Goal: Task Accomplishment & Management: Complete application form

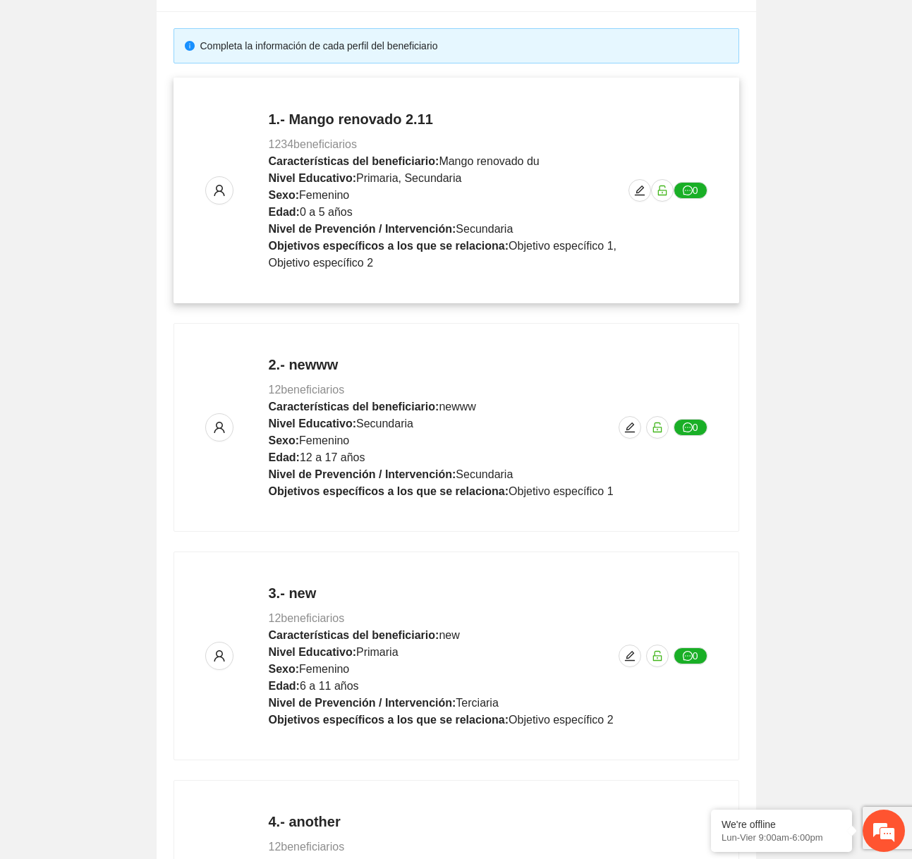
scroll to position [522, 0]
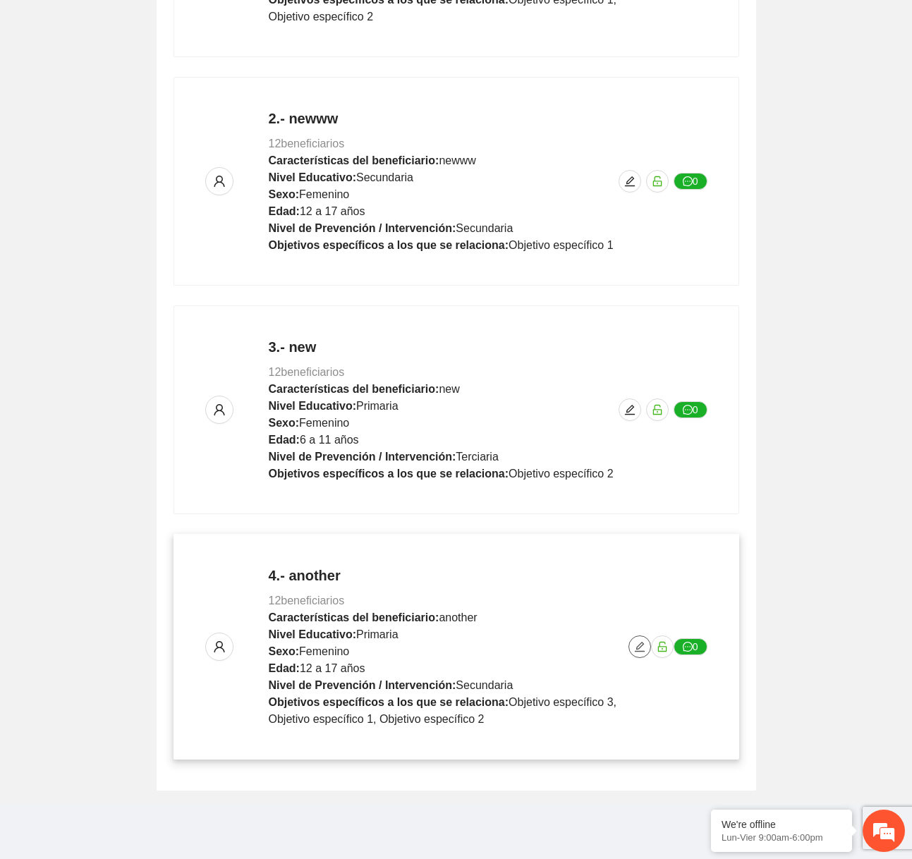
click at [639, 648] on icon "edit" at bounding box center [639, 646] width 11 height 11
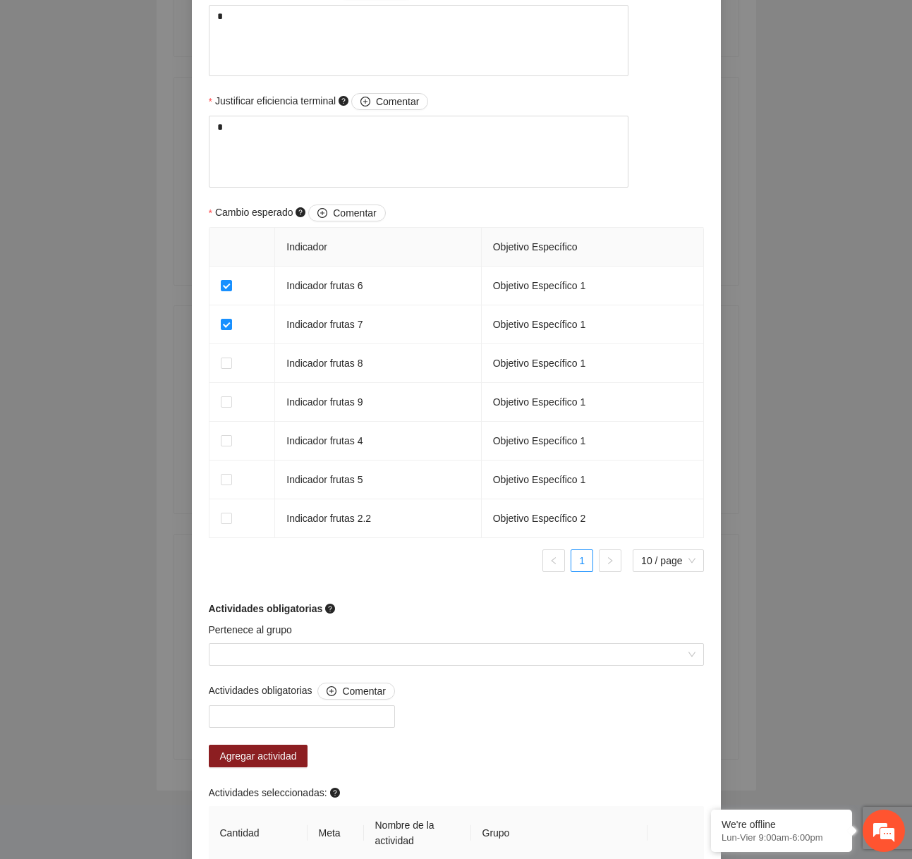
scroll to position [882, 0]
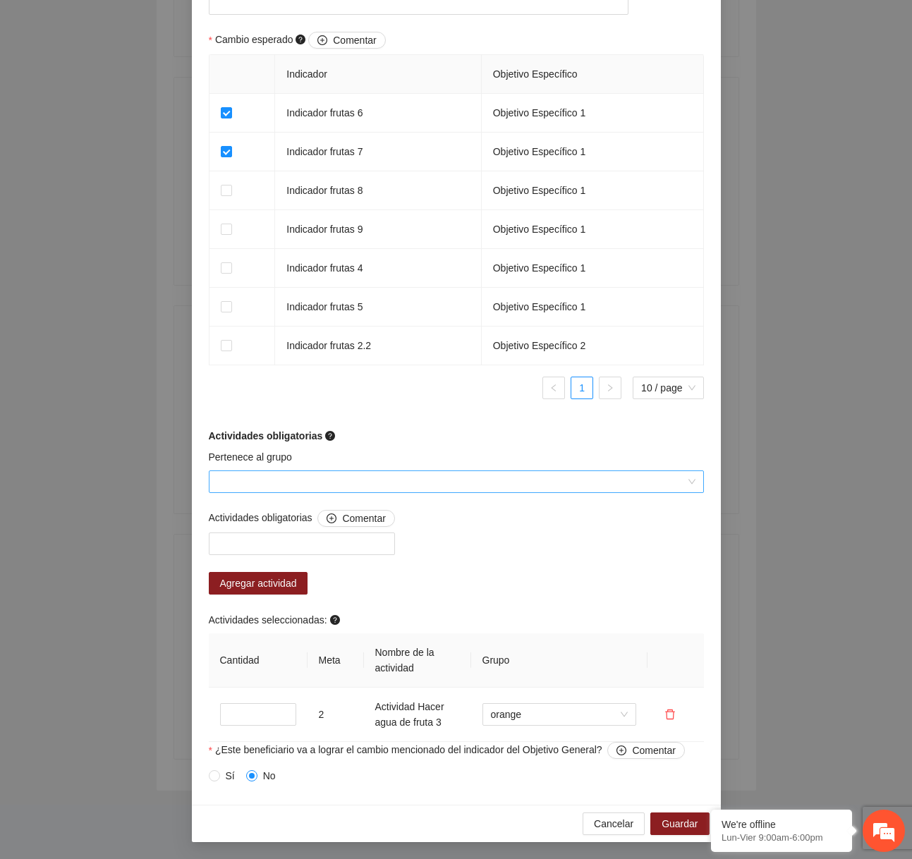
click at [301, 483] on input "Pertenece al grupo" at bounding box center [451, 481] width 468 height 21
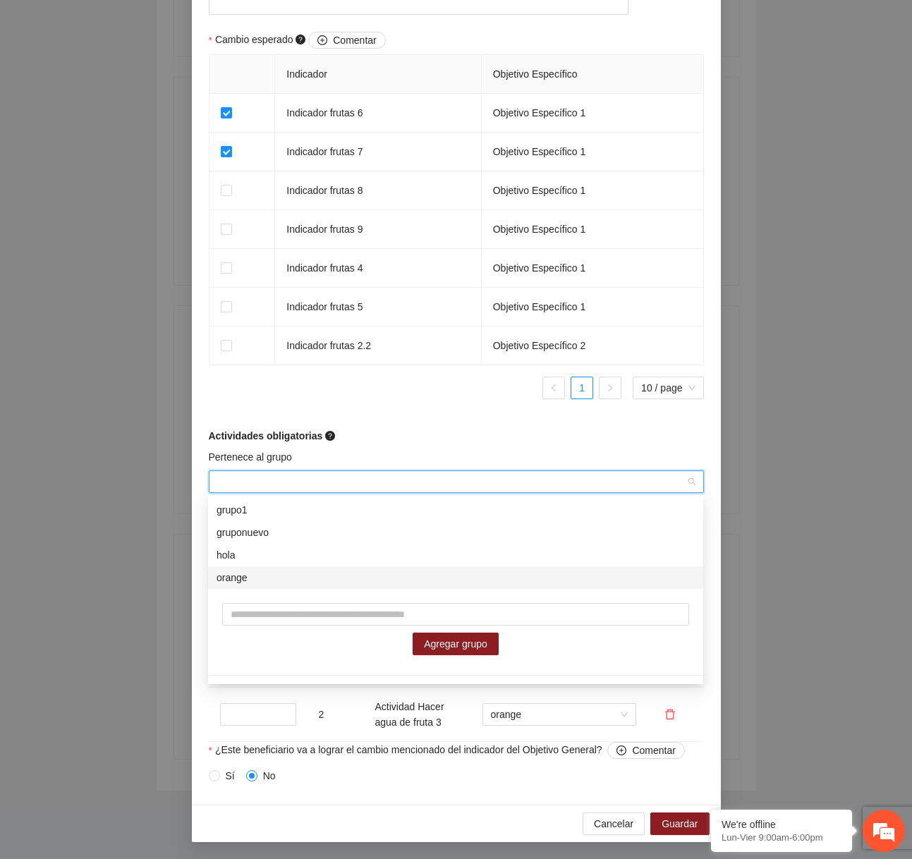
click at [278, 574] on div "orange" at bounding box center [456, 578] width 478 height 16
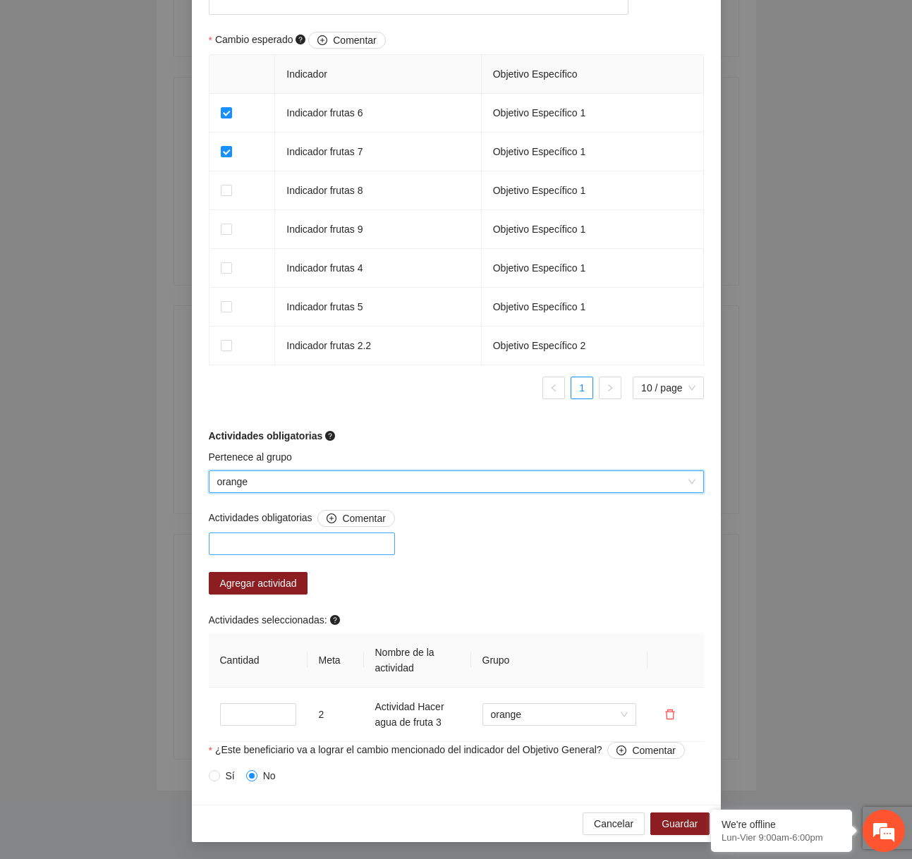
click at [293, 552] on div at bounding box center [301, 543] width 179 height 17
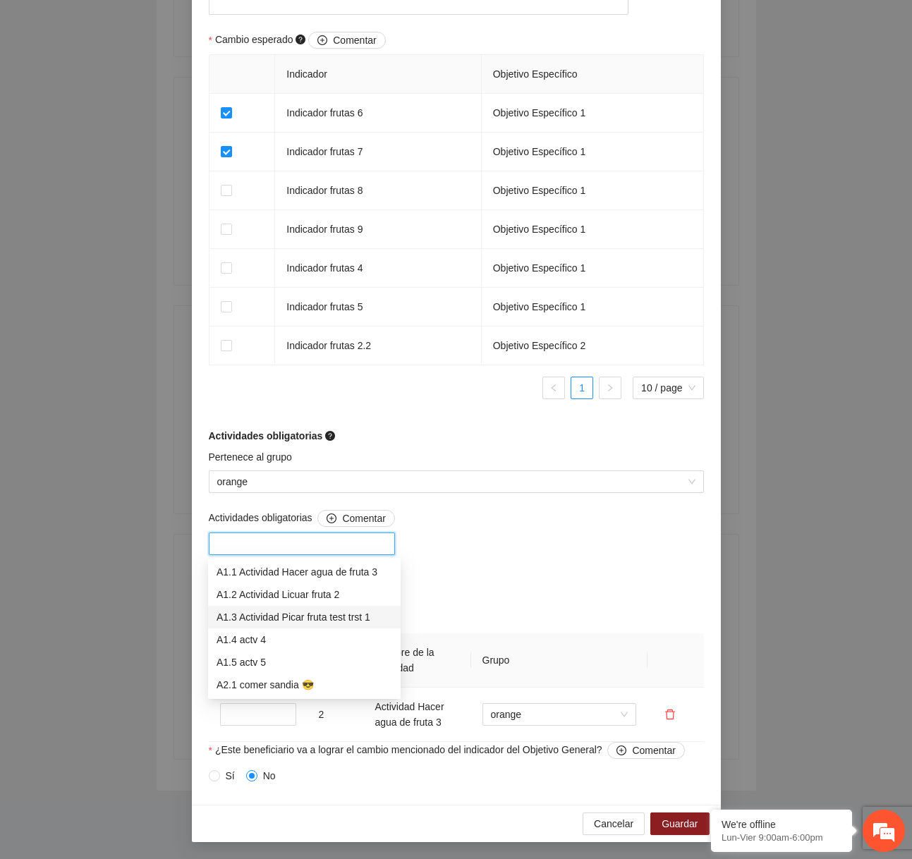
click at [277, 619] on div "A1.3 Actividad Picar fruta test trst 1" at bounding box center [305, 617] width 176 height 16
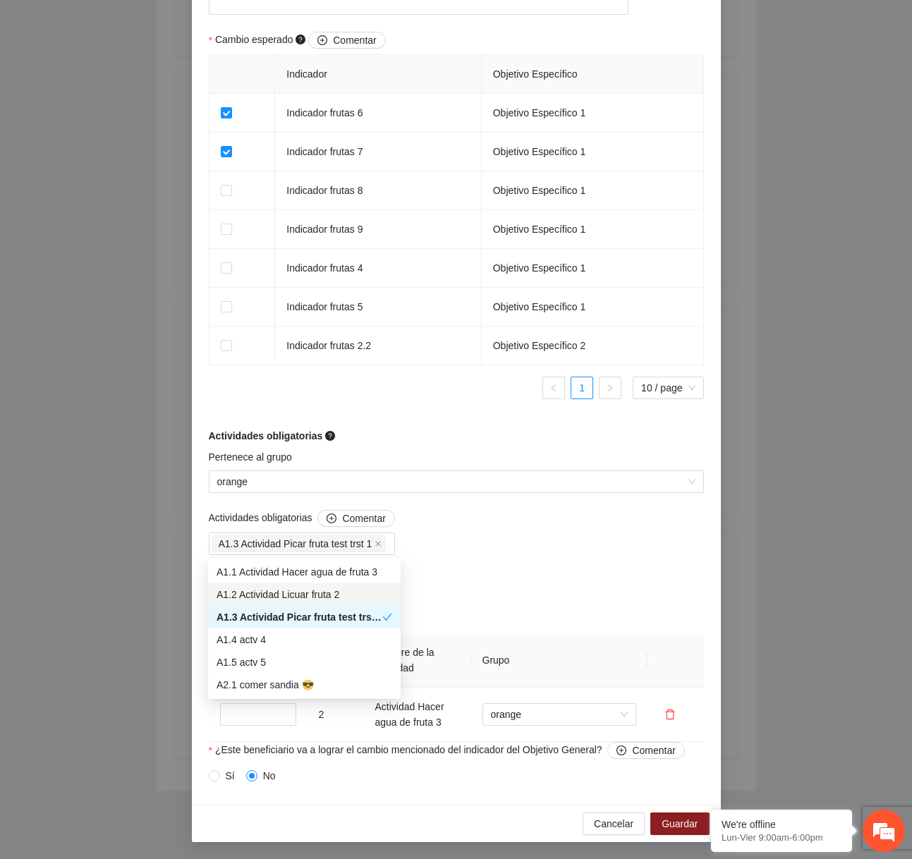
click at [566, 575] on div "Actividades obligatorias Comentar A1.3 Actividad Picar fruta test trst 1 Agrega…" at bounding box center [456, 626] width 502 height 232
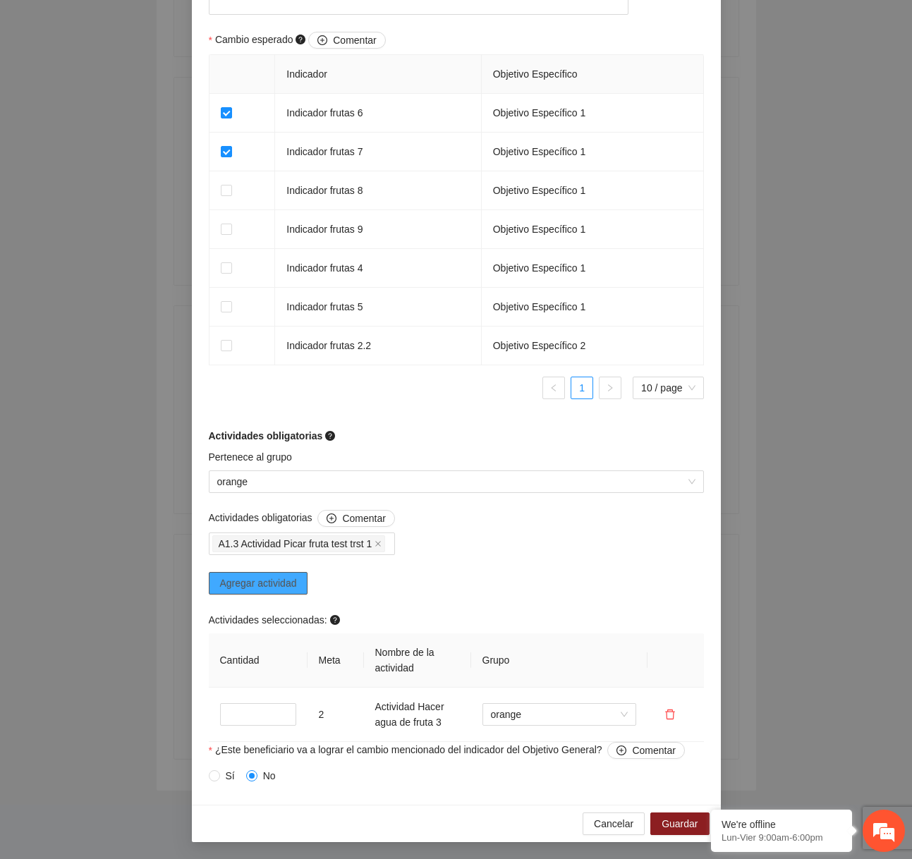
click at [296, 590] on span "Agregar actividad" at bounding box center [258, 584] width 77 height 16
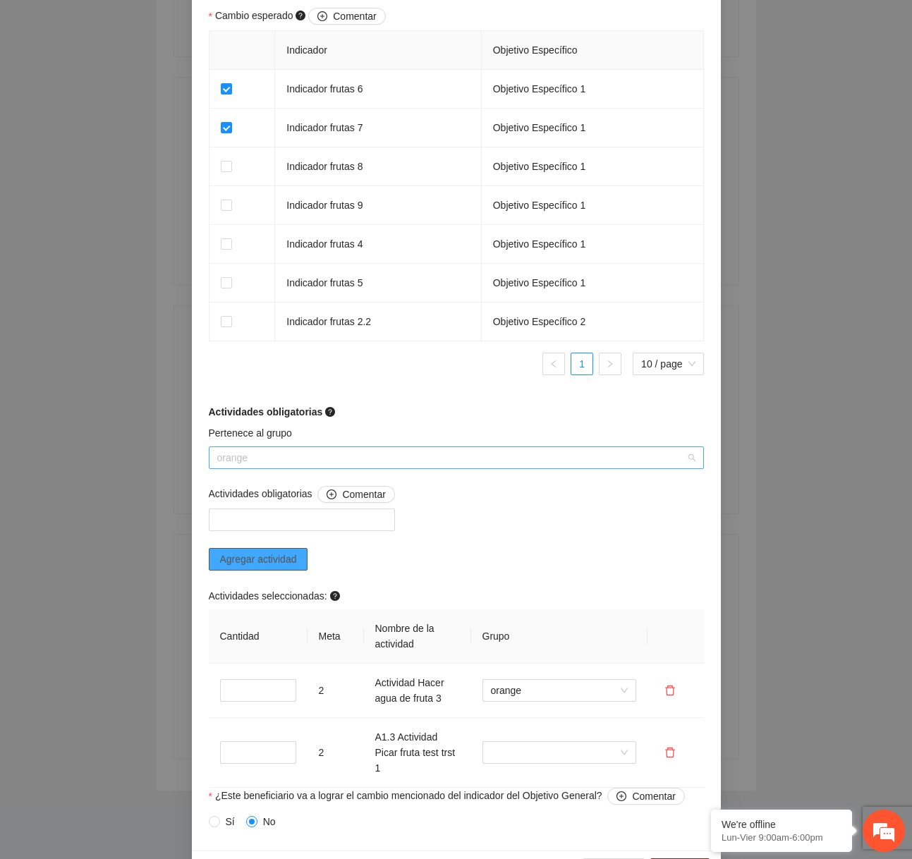
click at [403, 468] on span "orange" at bounding box center [456, 457] width 478 height 21
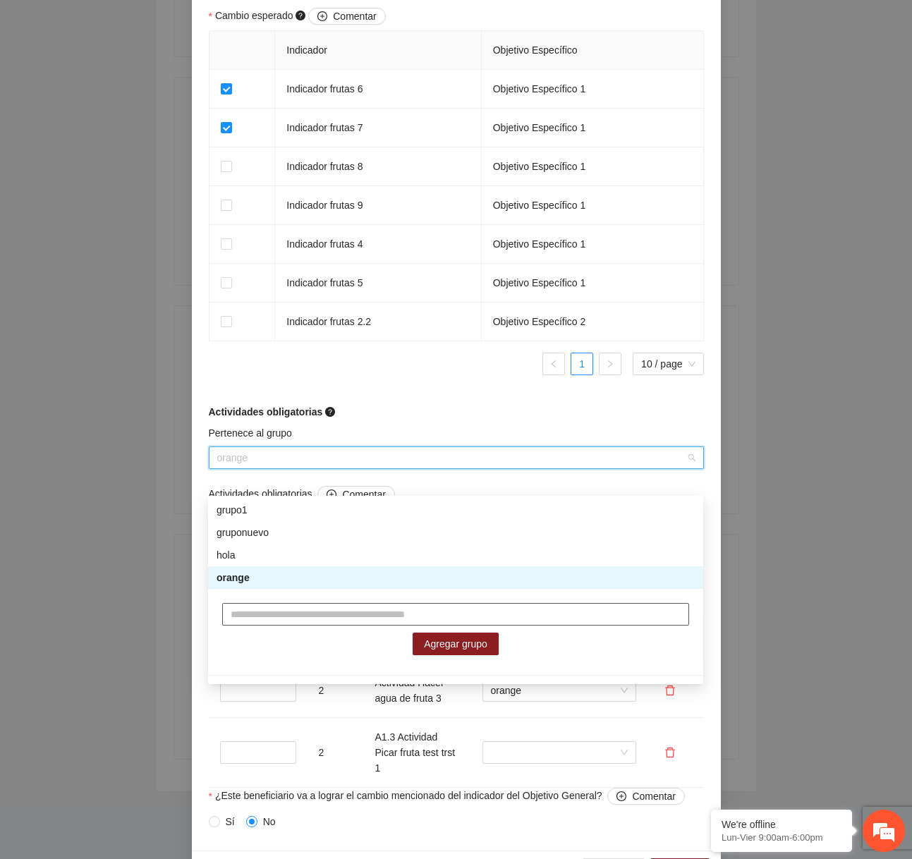
click at [306, 616] on input "text" at bounding box center [455, 614] width 467 height 23
type input "*"
type input "***"
click at [470, 645] on span "Agregar grupo" at bounding box center [455, 644] width 63 height 16
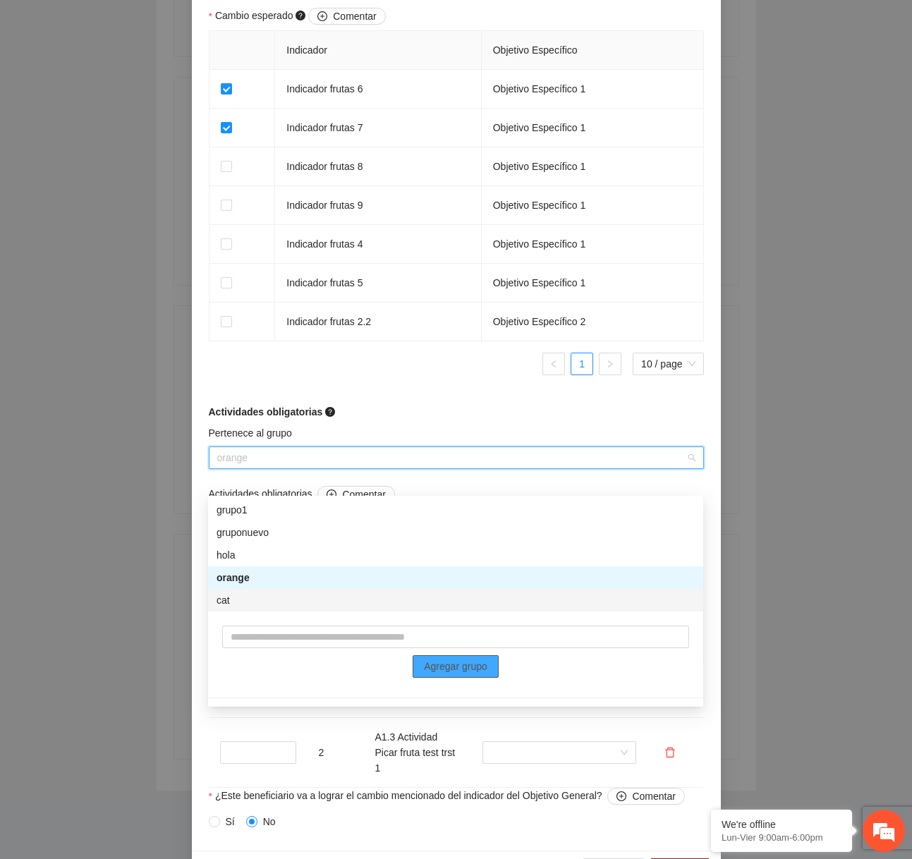
click at [259, 598] on div "cat" at bounding box center [456, 601] width 478 height 16
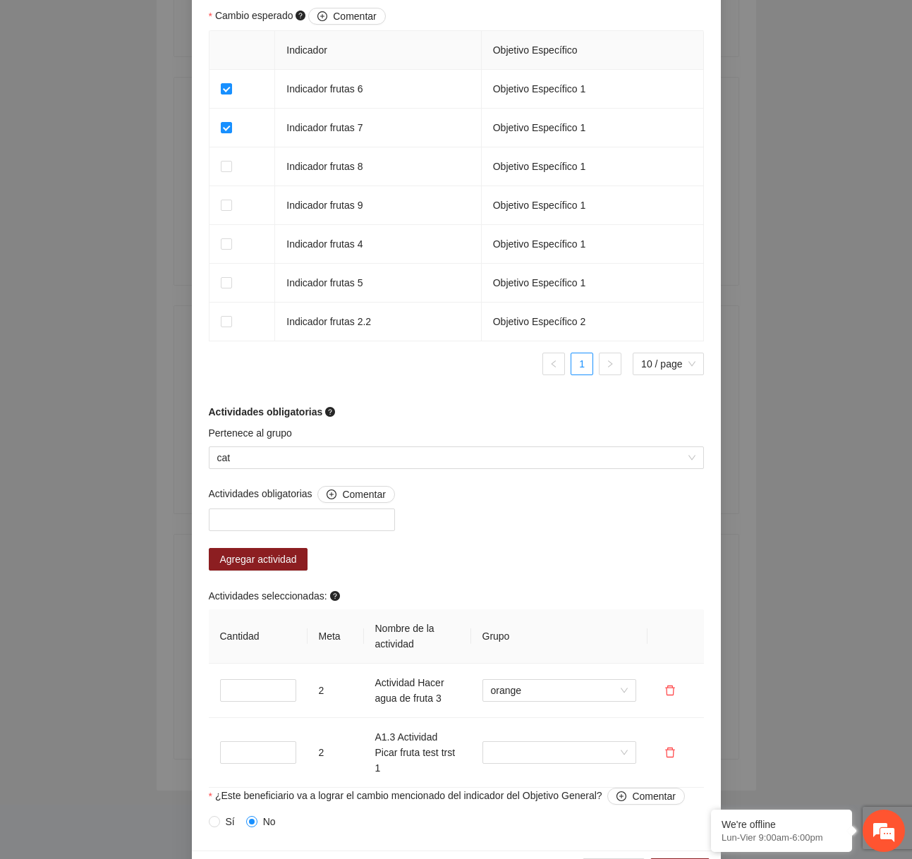
scroll to position [952, 0]
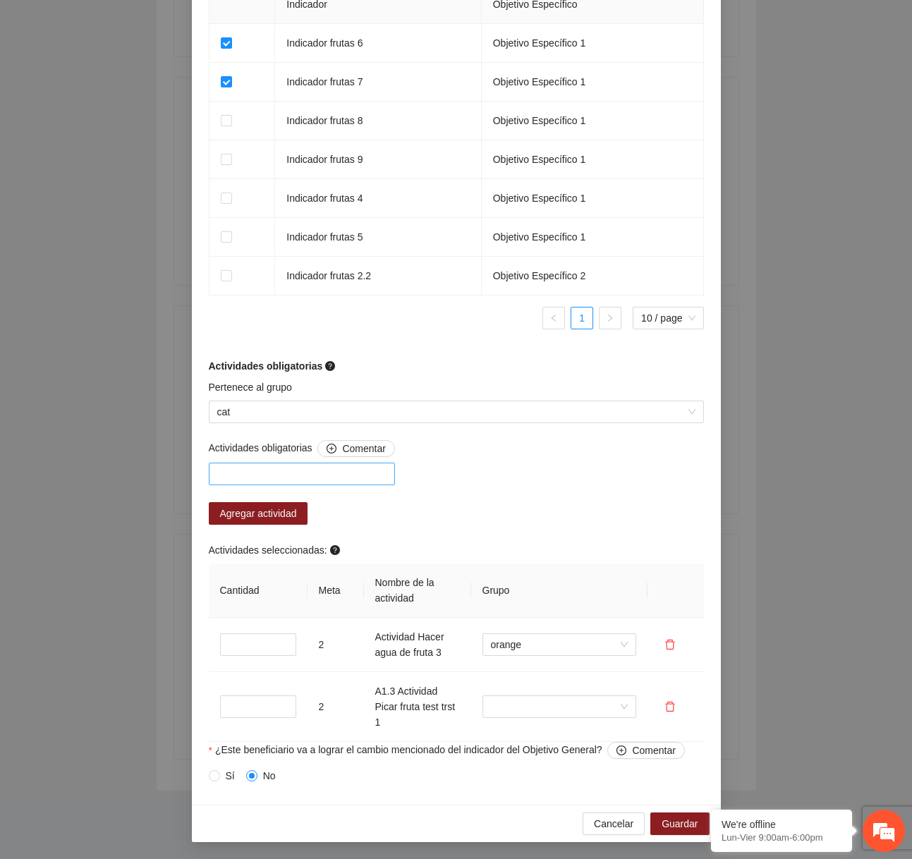
click at [324, 483] on div at bounding box center [302, 474] width 186 height 23
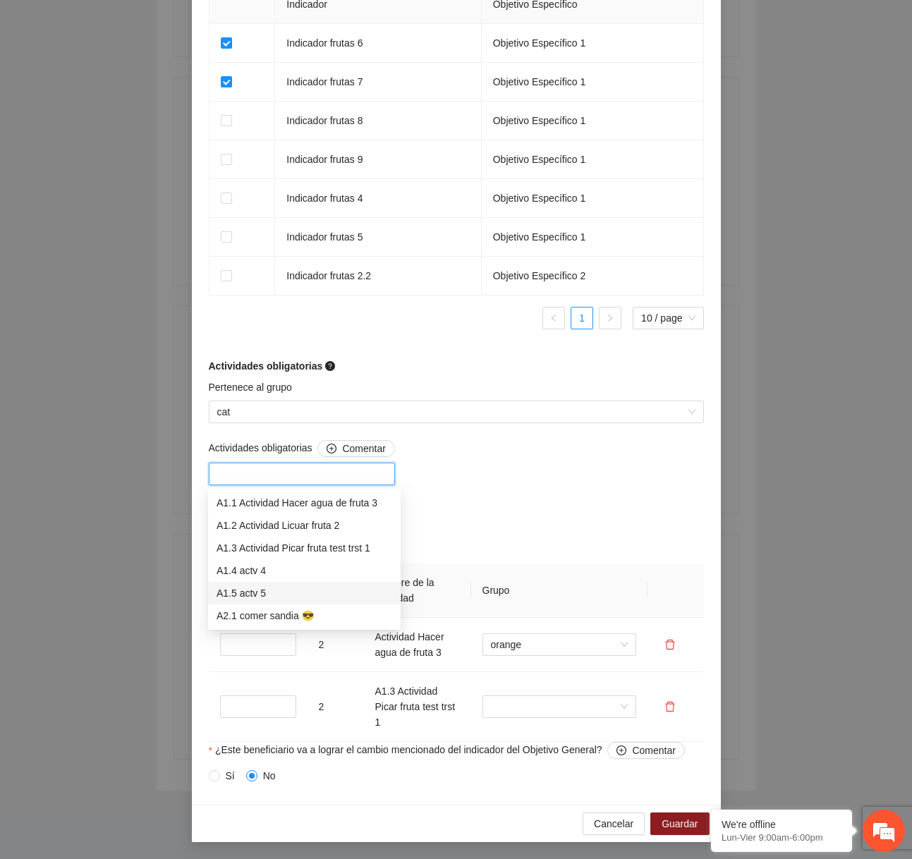
click at [262, 593] on div "A1.5 actv 5" at bounding box center [305, 593] width 176 height 16
click at [530, 433] on div "Pertenece al grupo cat" at bounding box center [456, 409] width 502 height 61
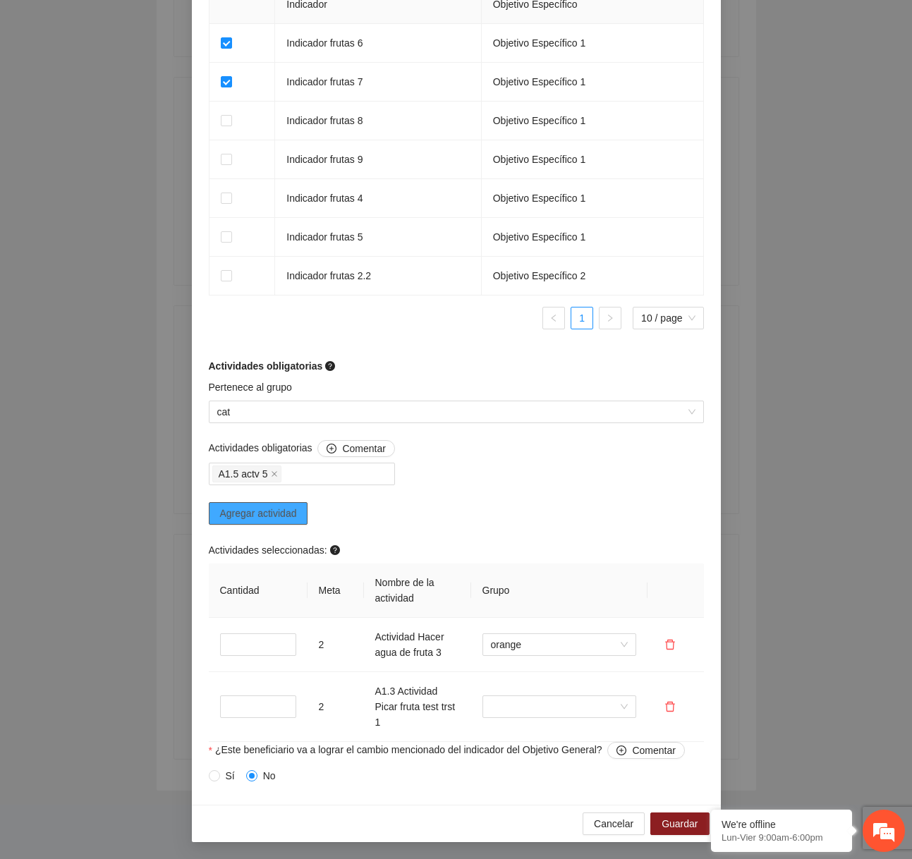
click at [288, 515] on span "Agregar actividad" at bounding box center [258, 514] width 77 height 16
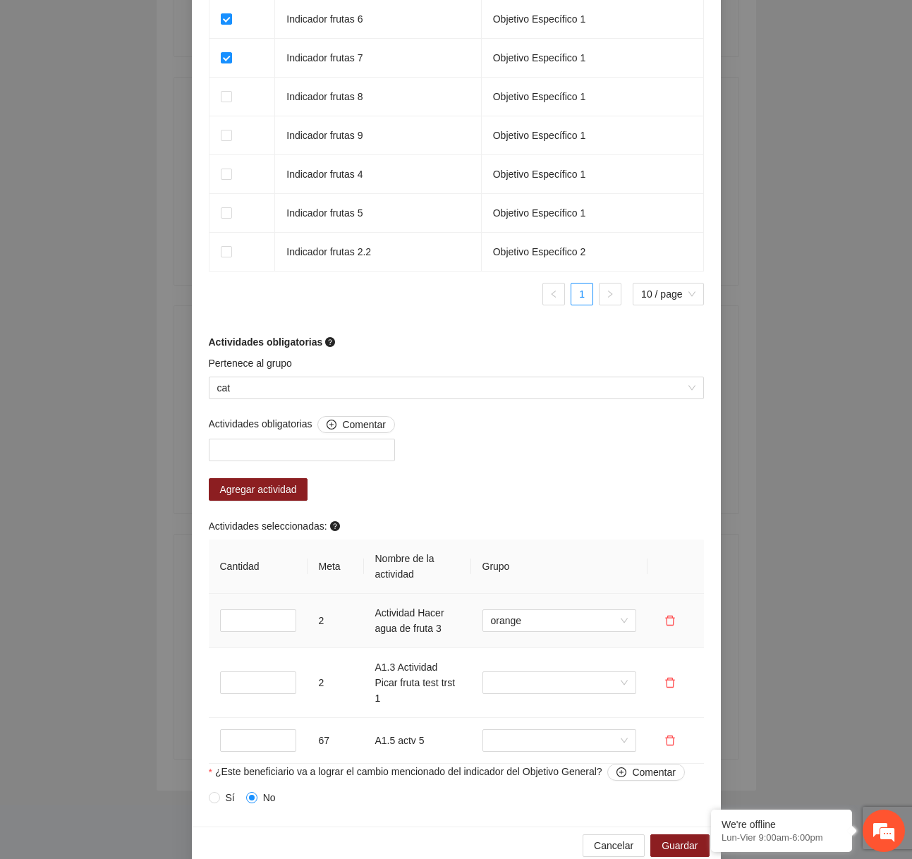
scroll to position [998, 0]
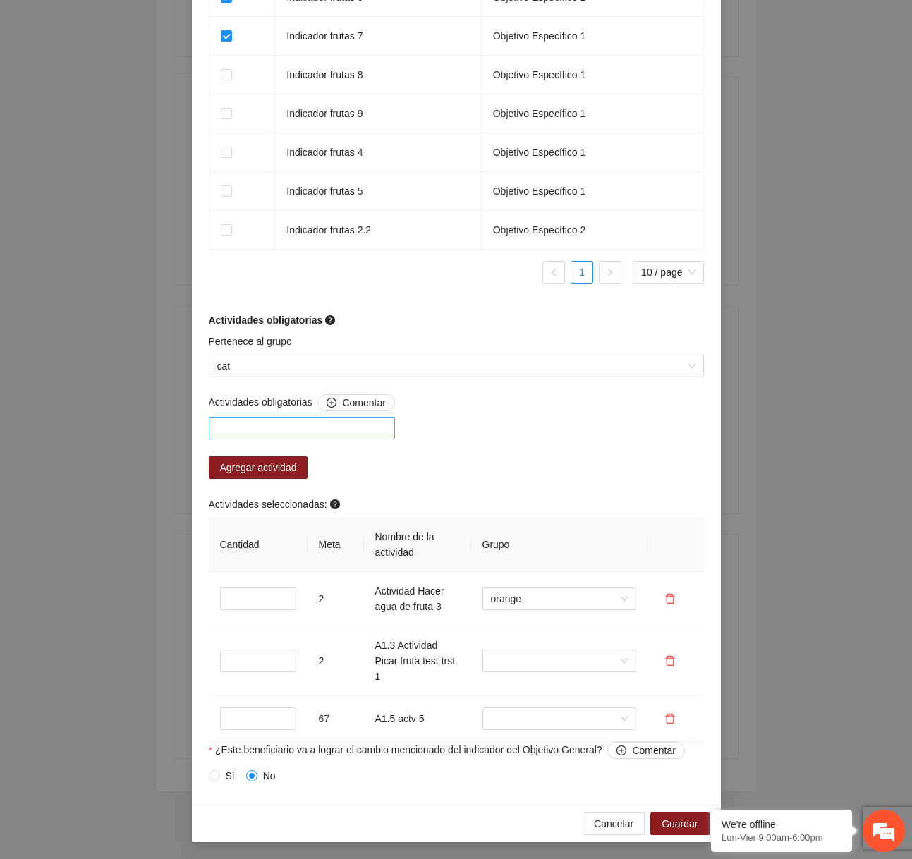
click at [334, 420] on div at bounding box center [302, 428] width 186 height 23
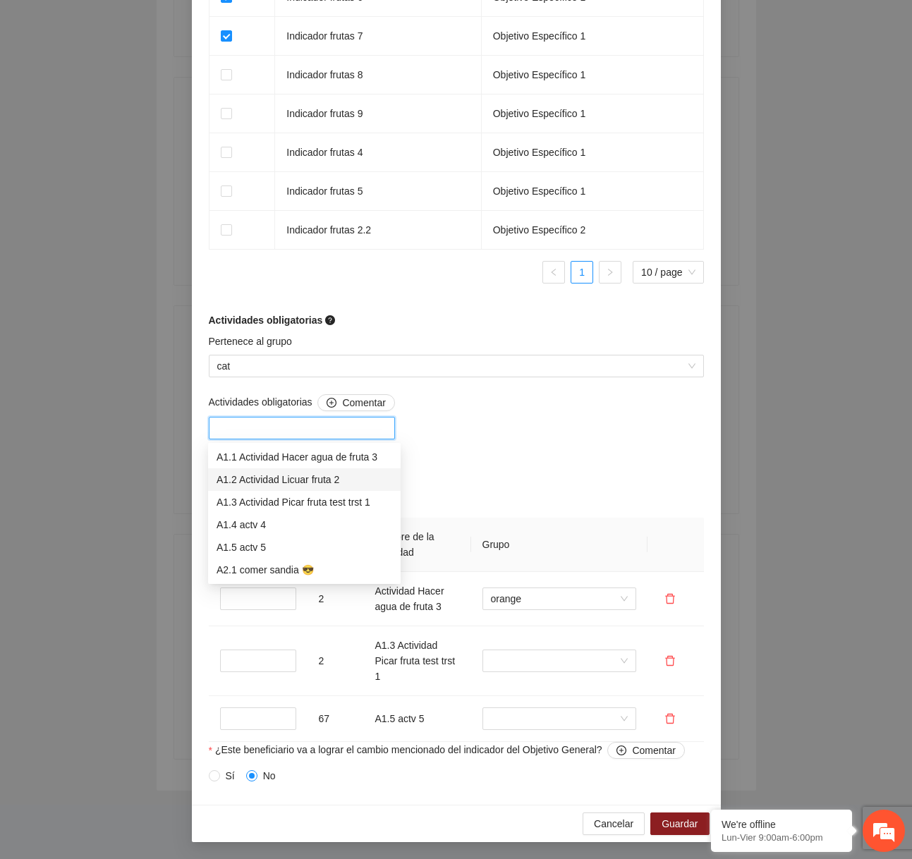
click at [285, 473] on div "A1.2 Actividad Licuar fruta 2" at bounding box center [305, 480] width 176 height 16
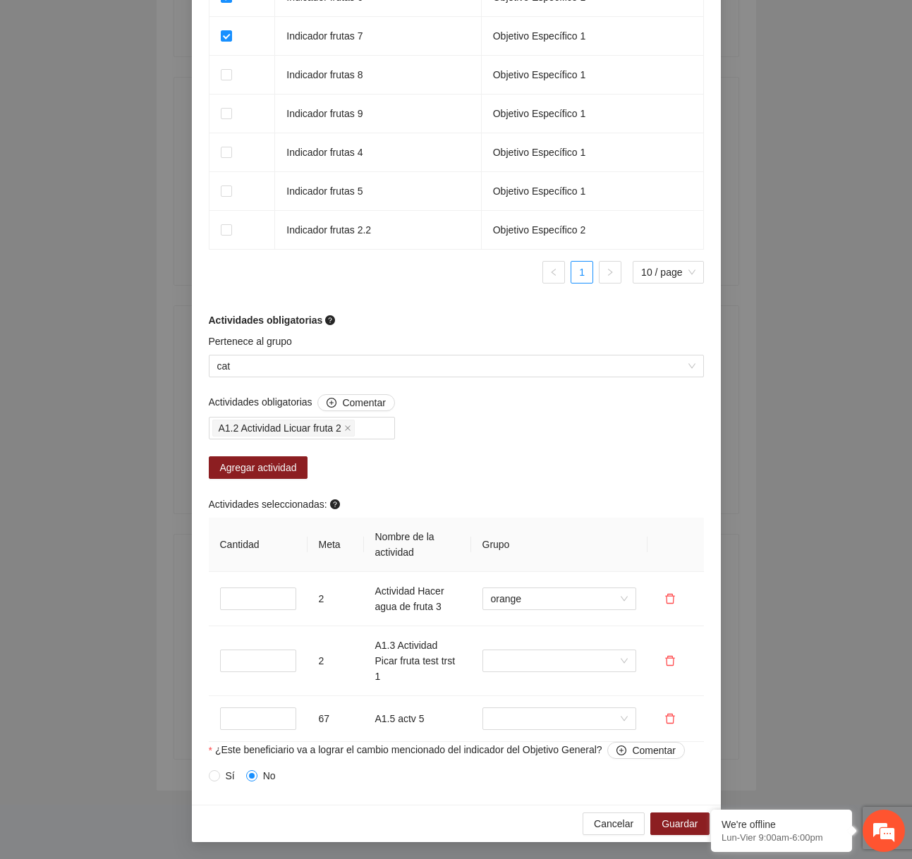
click at [494, 469] on div "Actividades obligatorias Comentar A1.2 Actividad Licuar fruta 2 Agregar activid…" at bounding box center [456, 568] width 502 height 348
click at [293, 468] on span "Agregar actividad" at bounding box center [258, 468] width 77 height 16
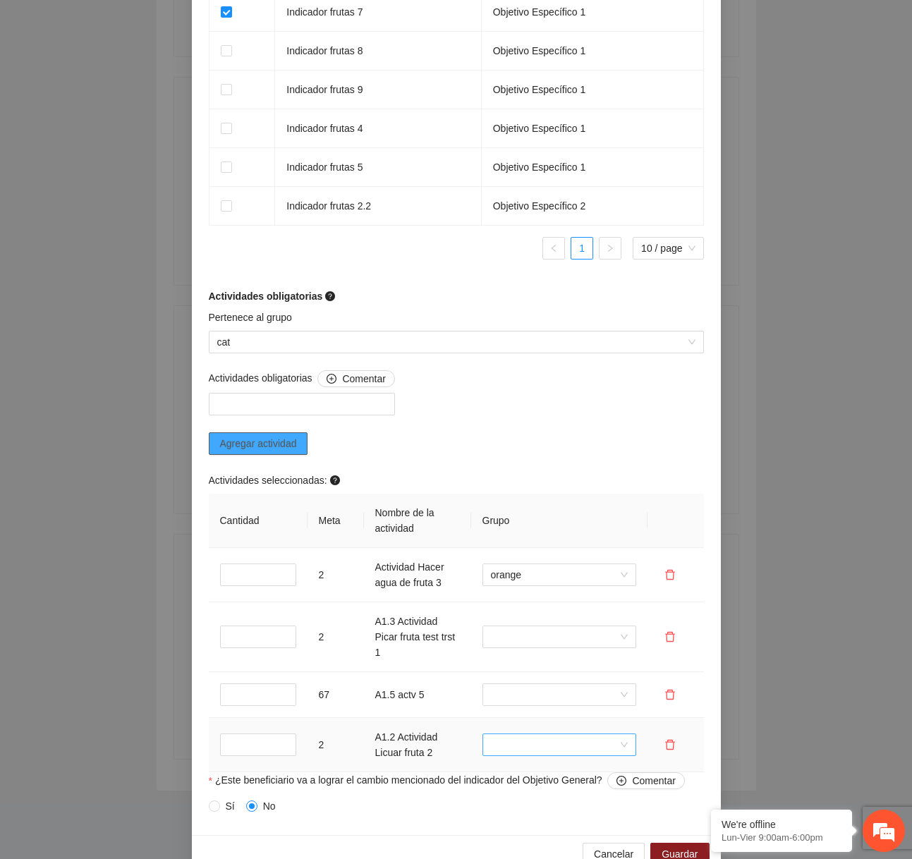
scroll to position [1052, 0]
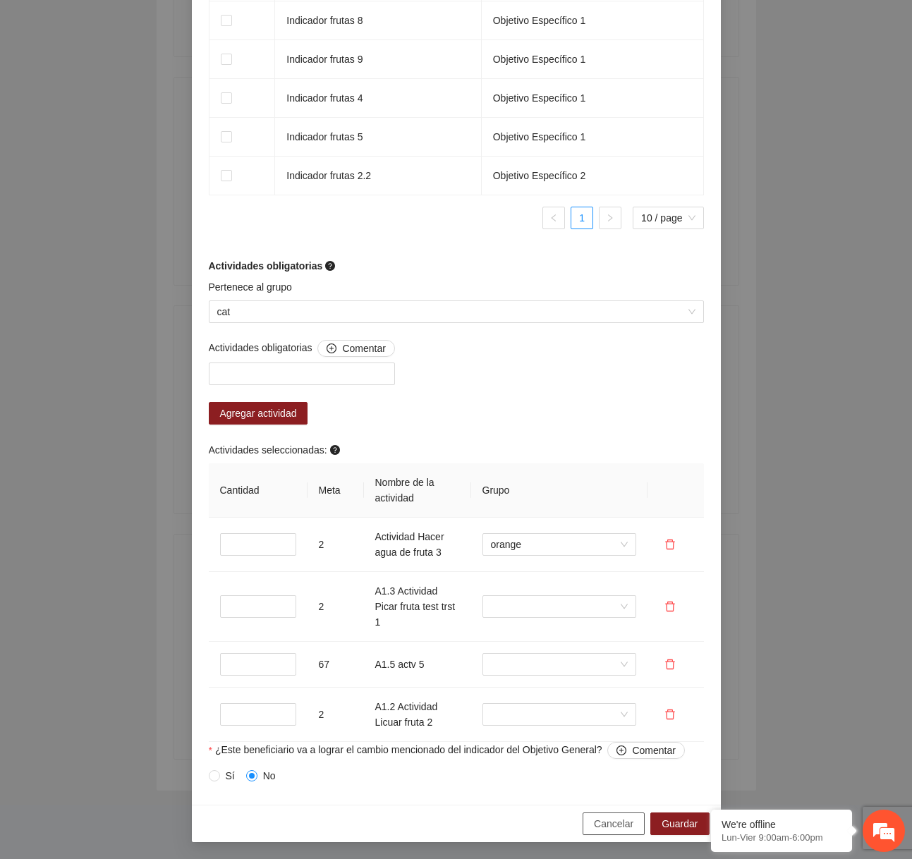
click at [600, 826] on span "Cancelar" at bounding box center [614, 824] width 40 height 16
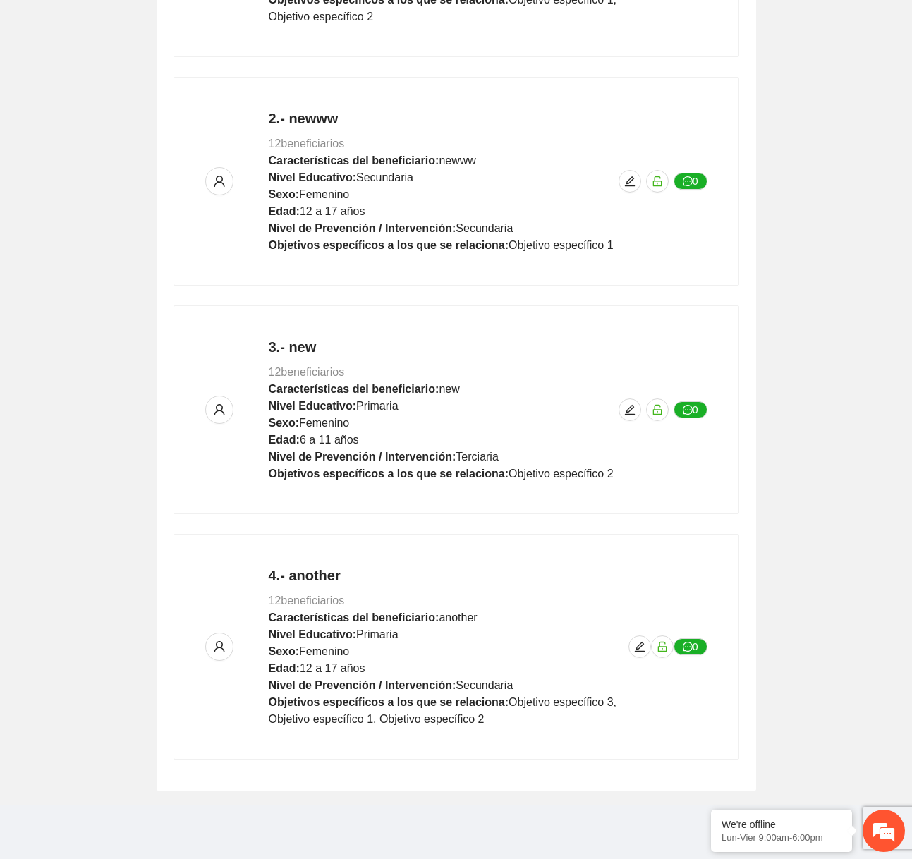
scroll to position [676, 0]
click at [631, 641] on span "edit" at bounding box center [639, 646] width 21 height 11
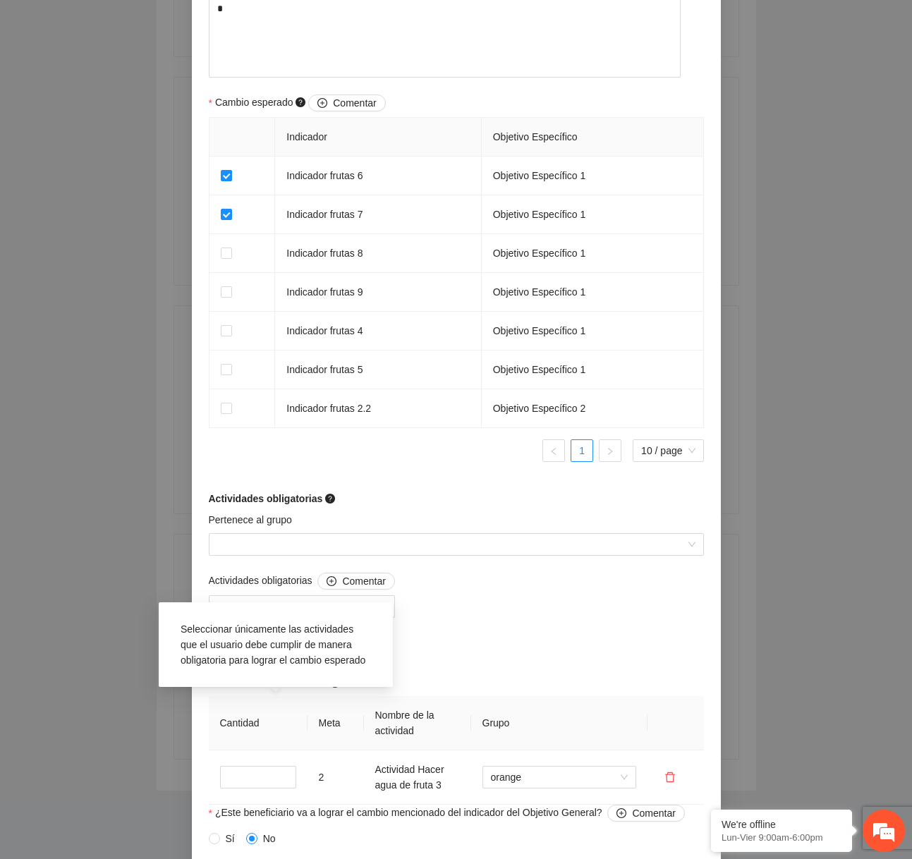
scroll to position [821, 0]
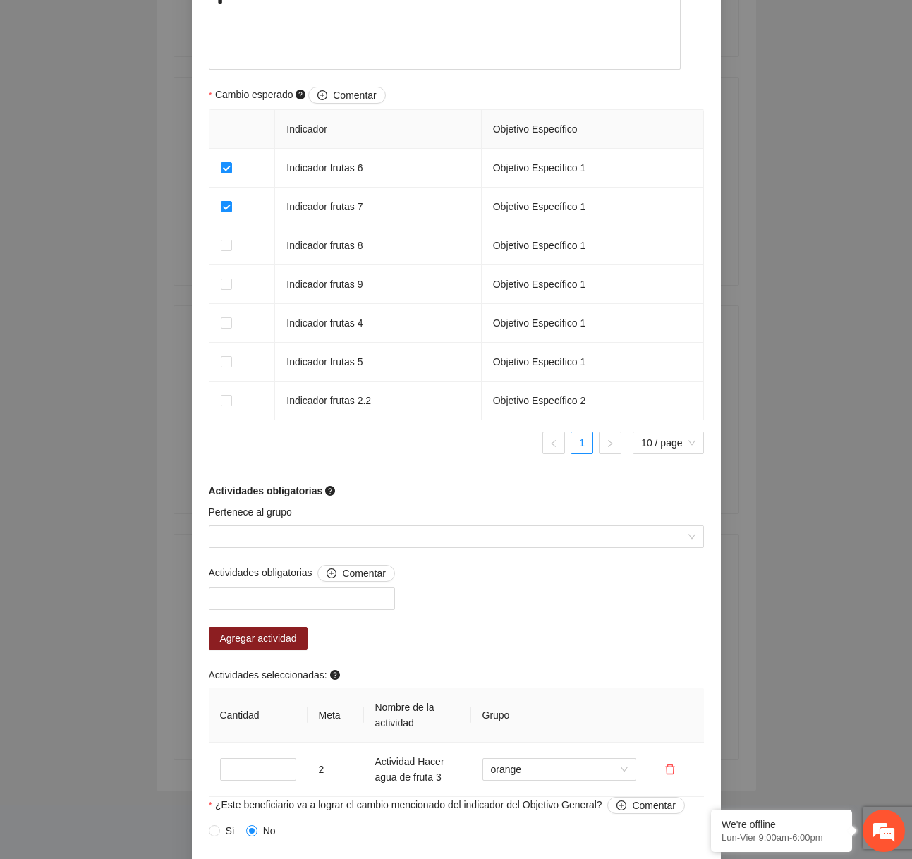
click at [462, 626] on div "Actividades obligatorias Comentar Agregar actividad Actividades seleccionadas: …" at bounding box center [456, 681] width 502 height 232
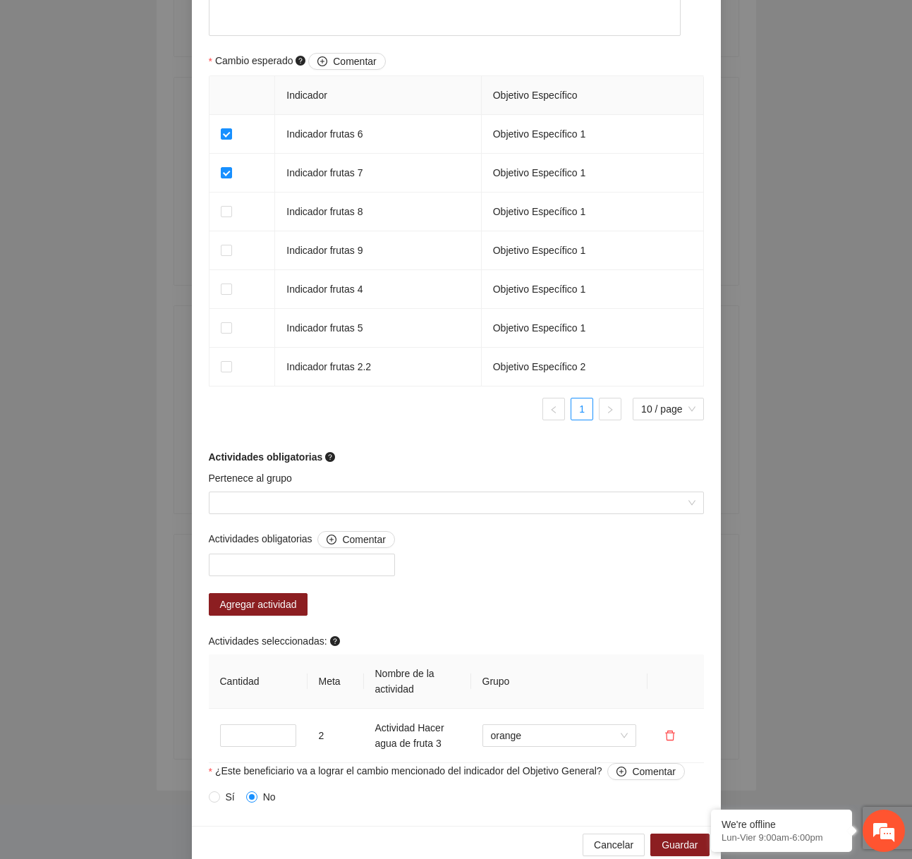
scroll to position [882, 0]
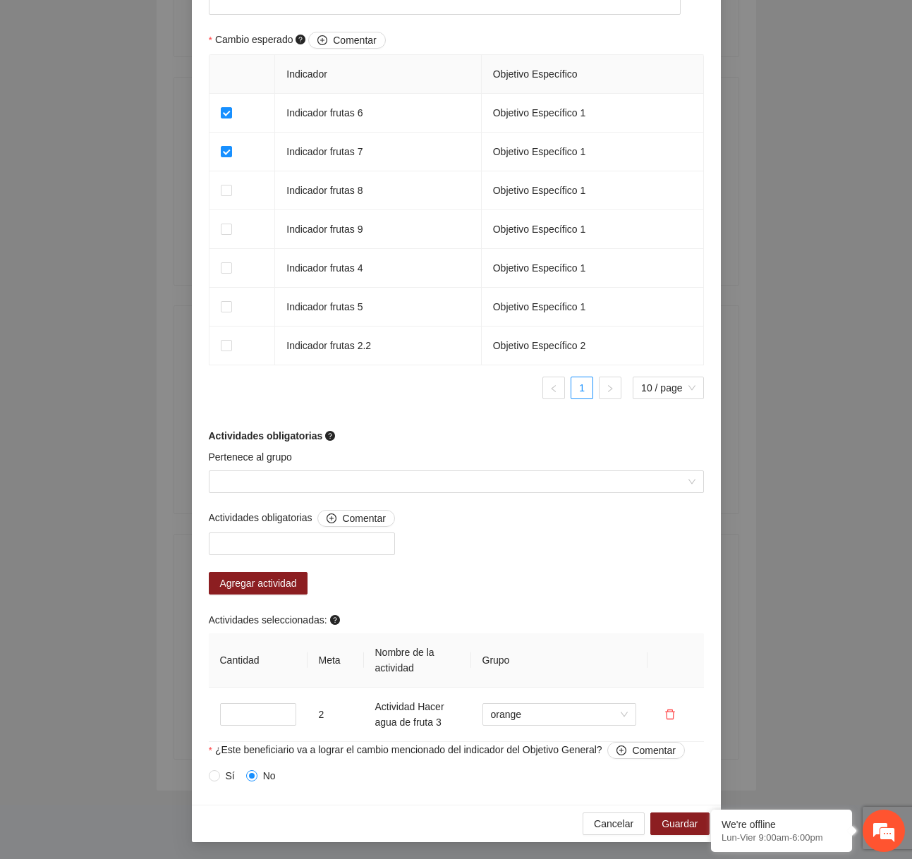
click at [388, 470] on div "Pertenece al grupo" at bounding box center [456, 459] width 495 height 21
click at [378, 478] on input "Pertenece al grupo" at bounding box center [451, 481] width 468 height 21
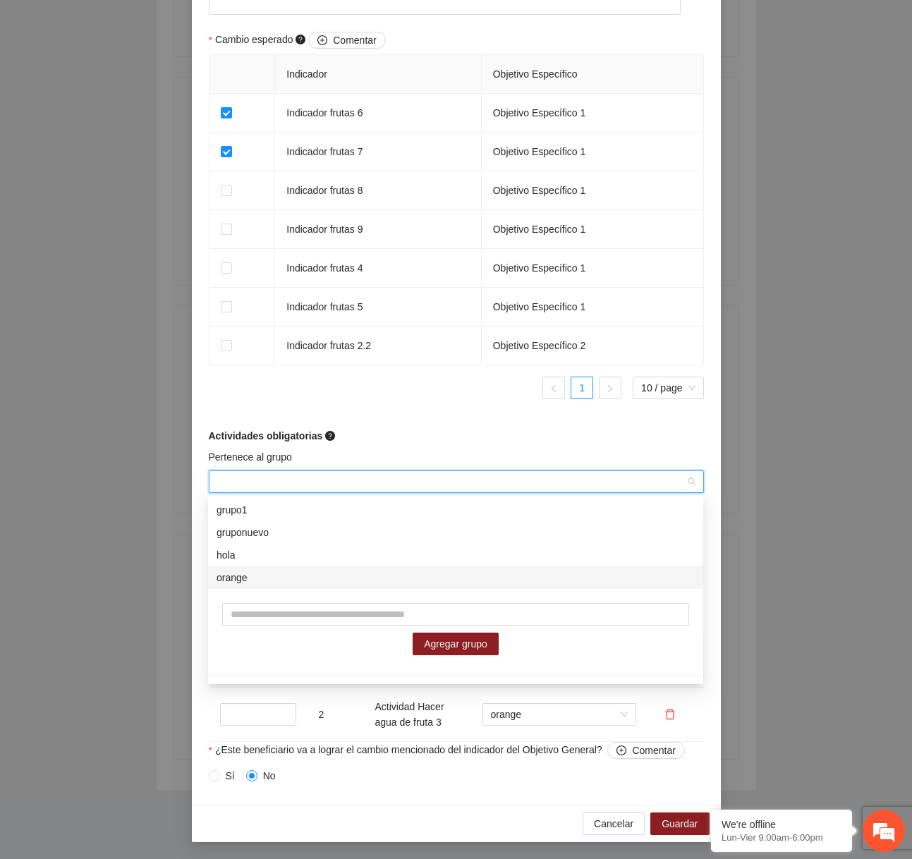
click at [313, 578] on div "orange" at bounding box center [456, 578] width 478 height 16
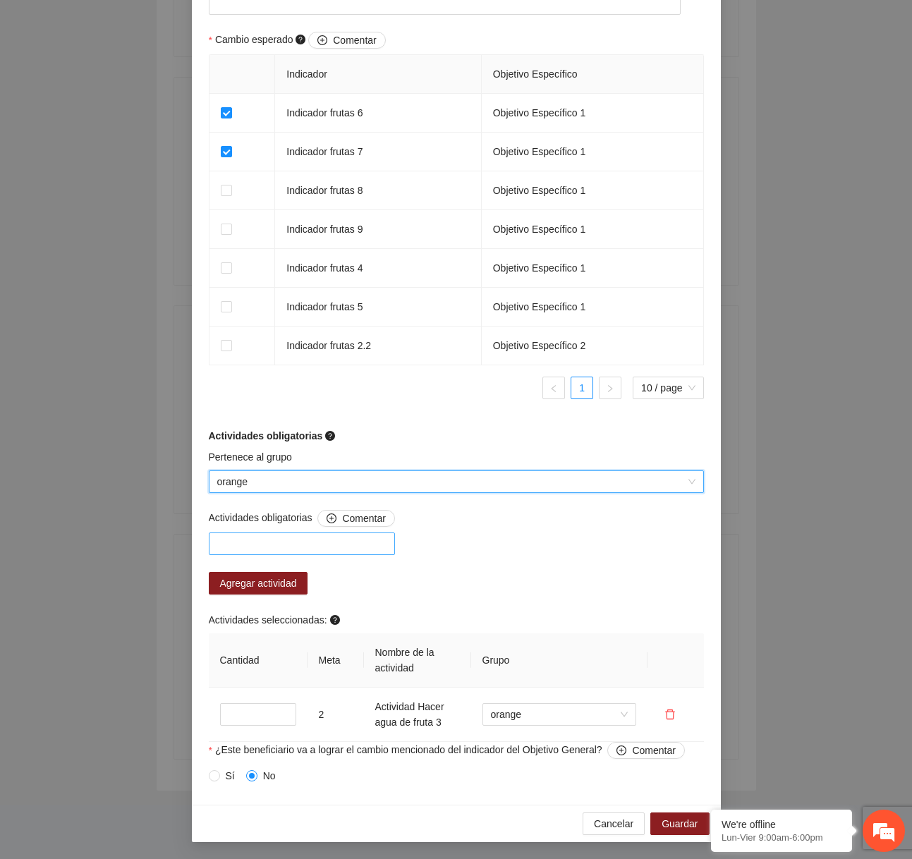
click at [284, 543] on div at bounding box center [301, 543] width 179 height 17
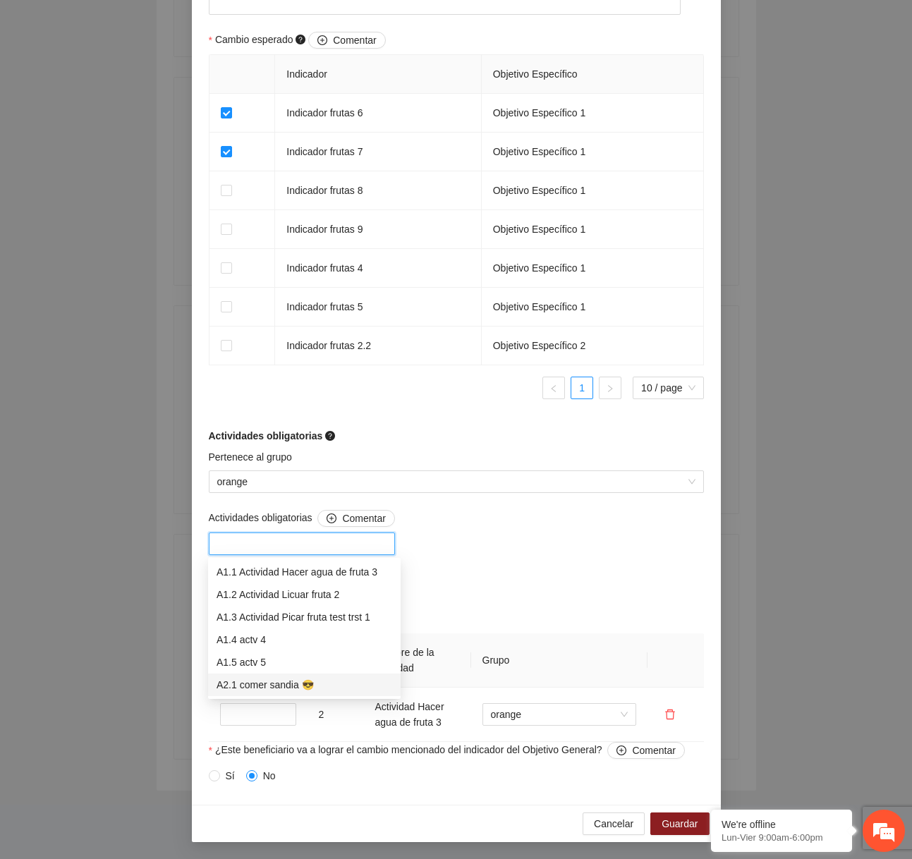
click at [285, 676] on div "A2.1 comer sandia 😎" at bounding box center [304, 685] width 193 height 23
click at [523, 580] on div "Actividades obligatorias Comentar A2.1 comer sandia 😎 Agregar actividad Activid…" at bounding box center [456, 626] width 502 height 232
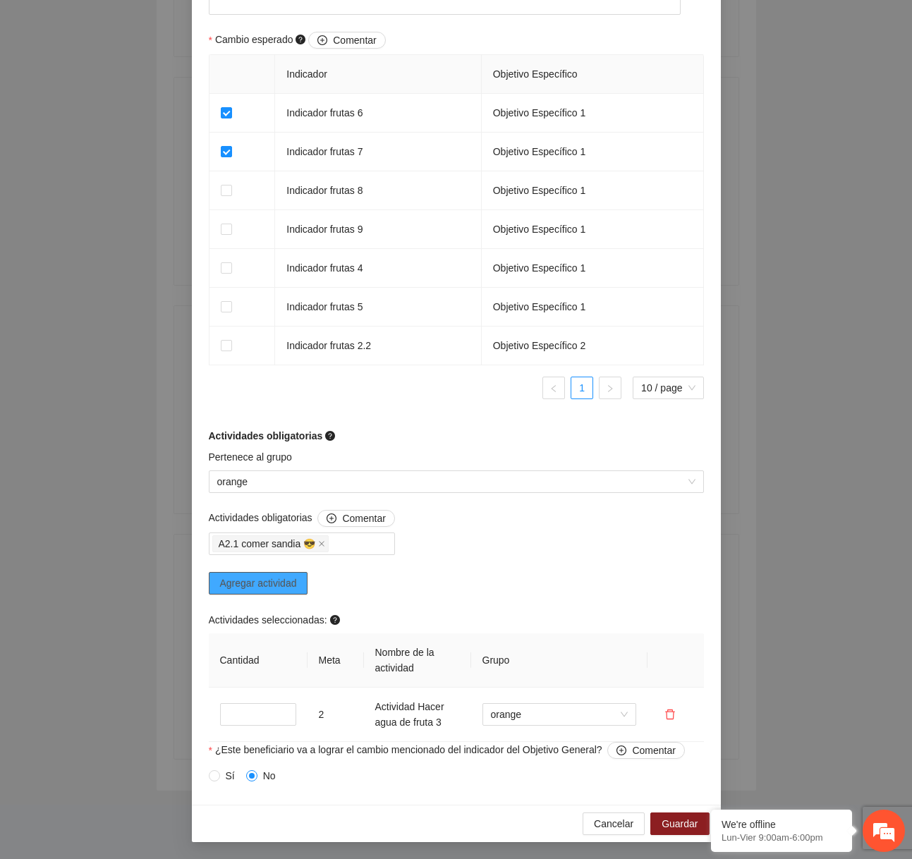
click at [293, 586] on span "Agregar actividad" at bounding box center [258, 584] width 77 height 16
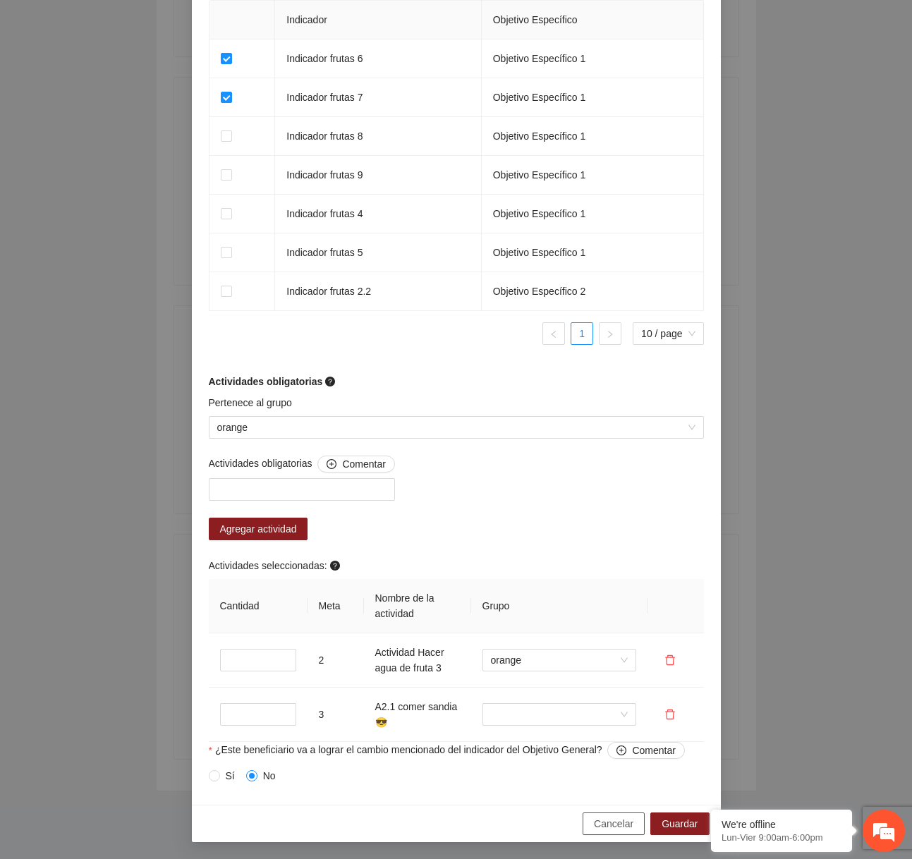
click at [605, 829] on span "Cancelar" at bounding box center [614, 824] width 40 height 16
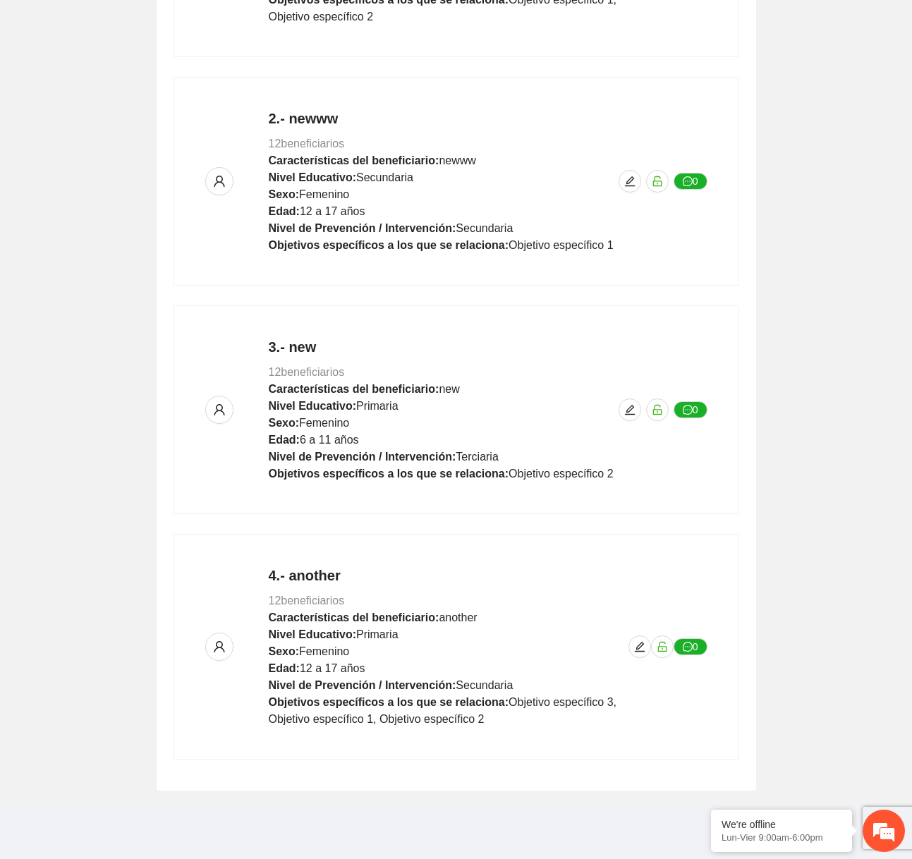
scroll to position [676, 0]
click at [631, 637] on button "button" at bounding box center [639, 647] width 23 height 23
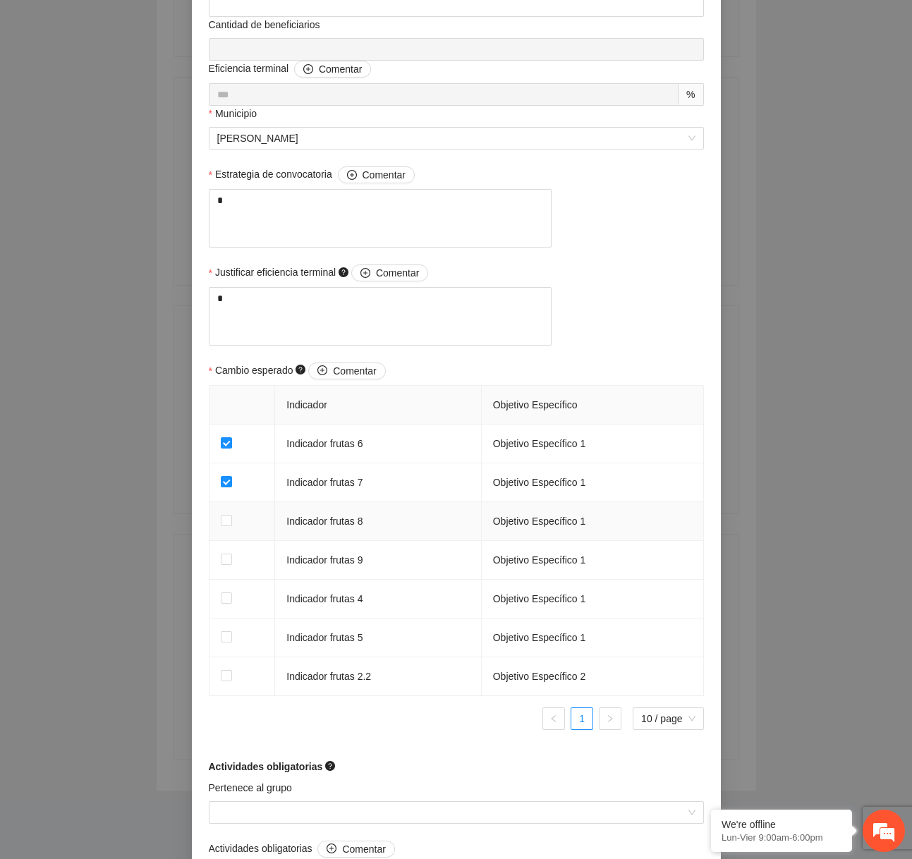
scroll to position [882, 0]
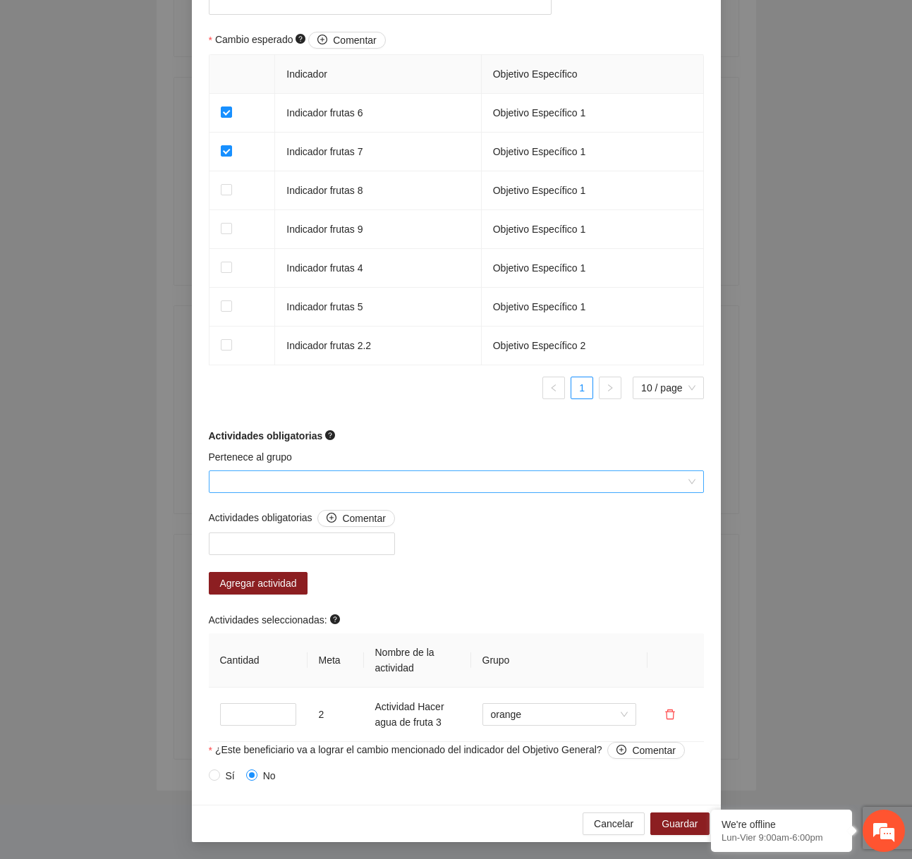
click at [401, 475] on input "Pertenece al grupo" at bounding box center [451, 481] width 468 height 21
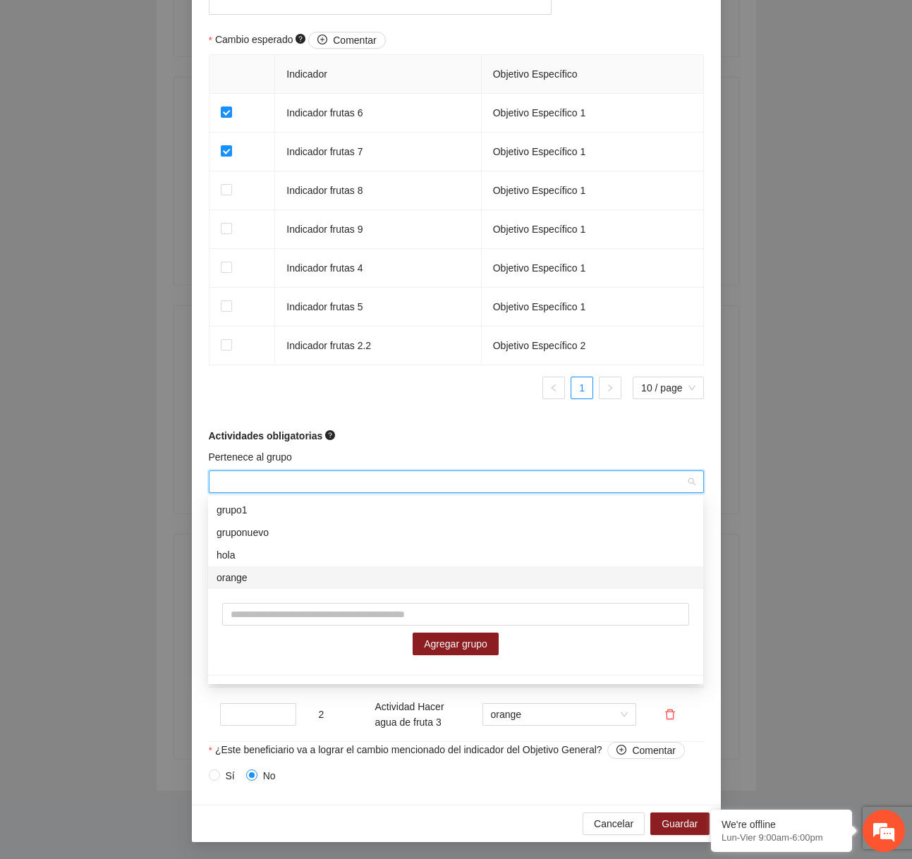
click at [310, 585] on div "orange" at bounding box center [455, 577] width 495 height 23
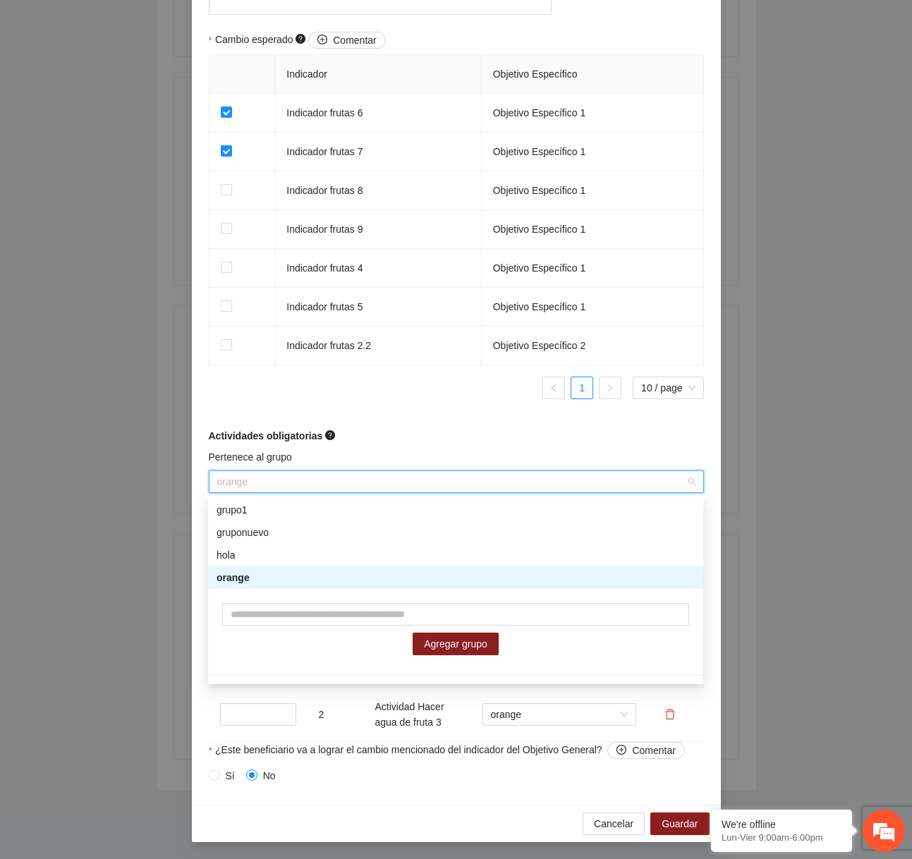
click at [347, 486] on span "orange" at bounding box center [456, 481] width 478 height 21
click at [255, 570] on div "orange" at bounding box center [456, 578] width 478 height 16
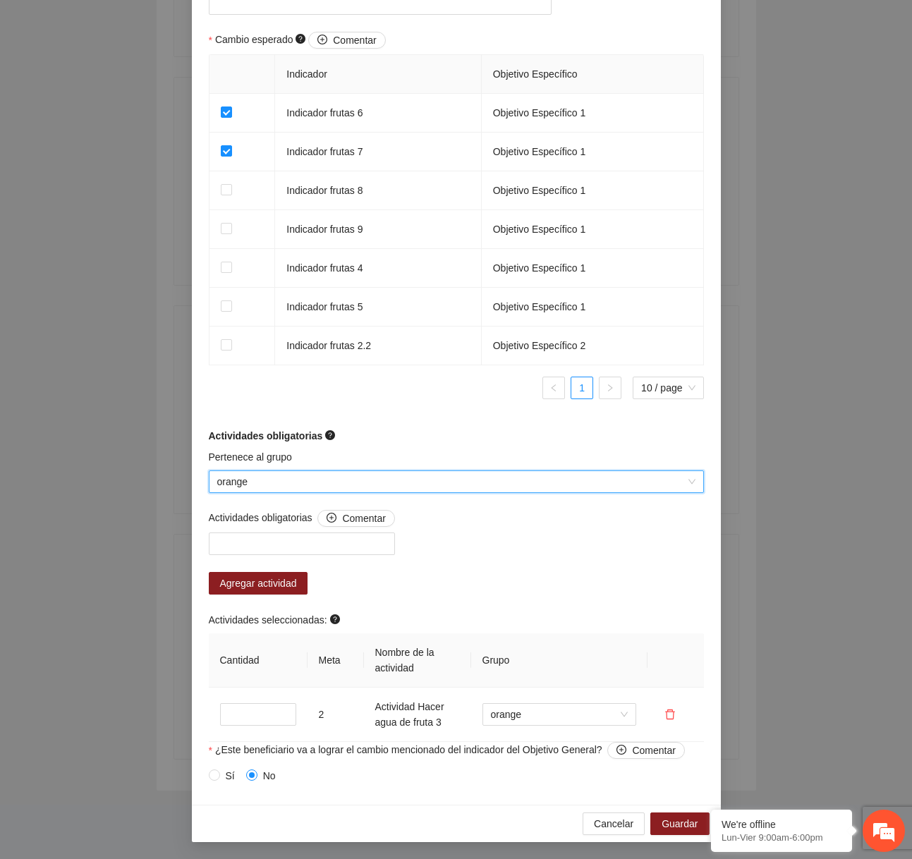
click at [282, 486] on span "orange" at bounding box center [456, 481] width 478 height 21
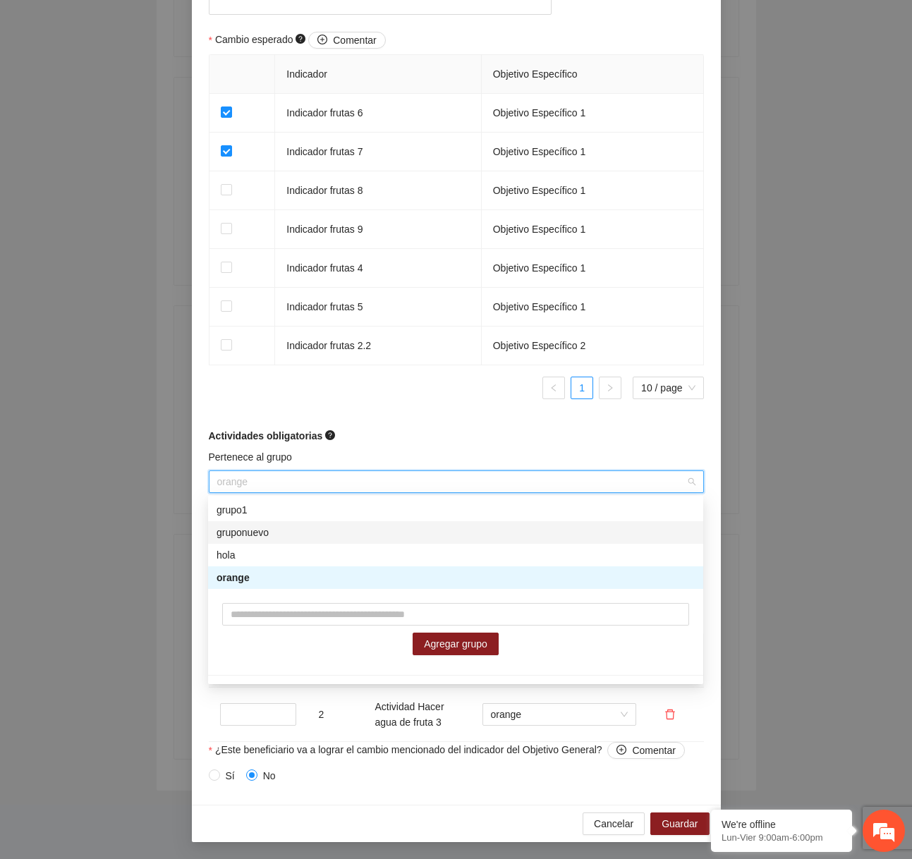
click at [267, 538] on div "gruponuevo" at bounding box center [456, 533] width 478 height 16
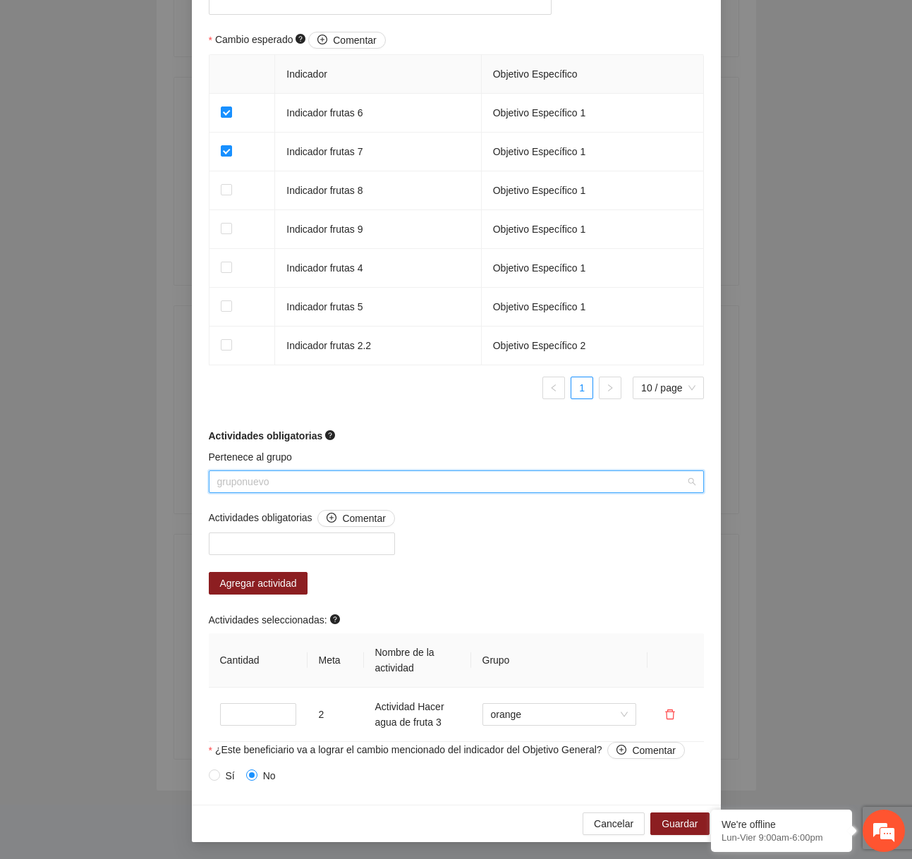
click at [451, 478] on span "gruponuevo" at bounding box center [456, 481] width 478 height 21
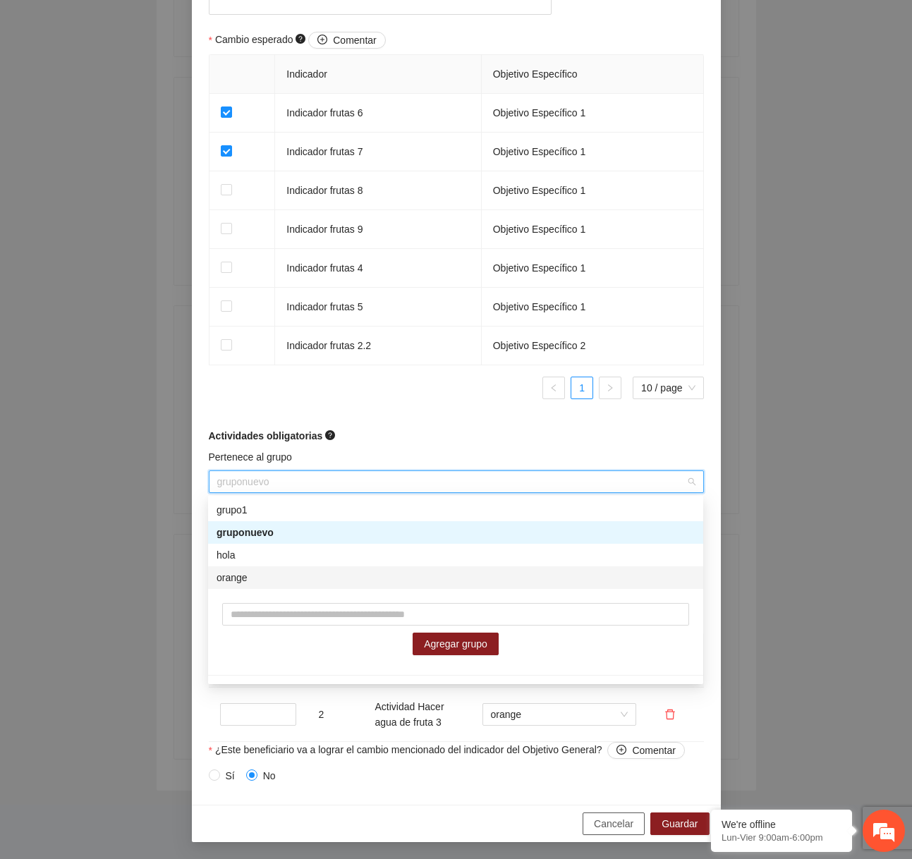
click at [603, 822] on span "Cancelar" at bounding box center [614, 824] width 40 height 16
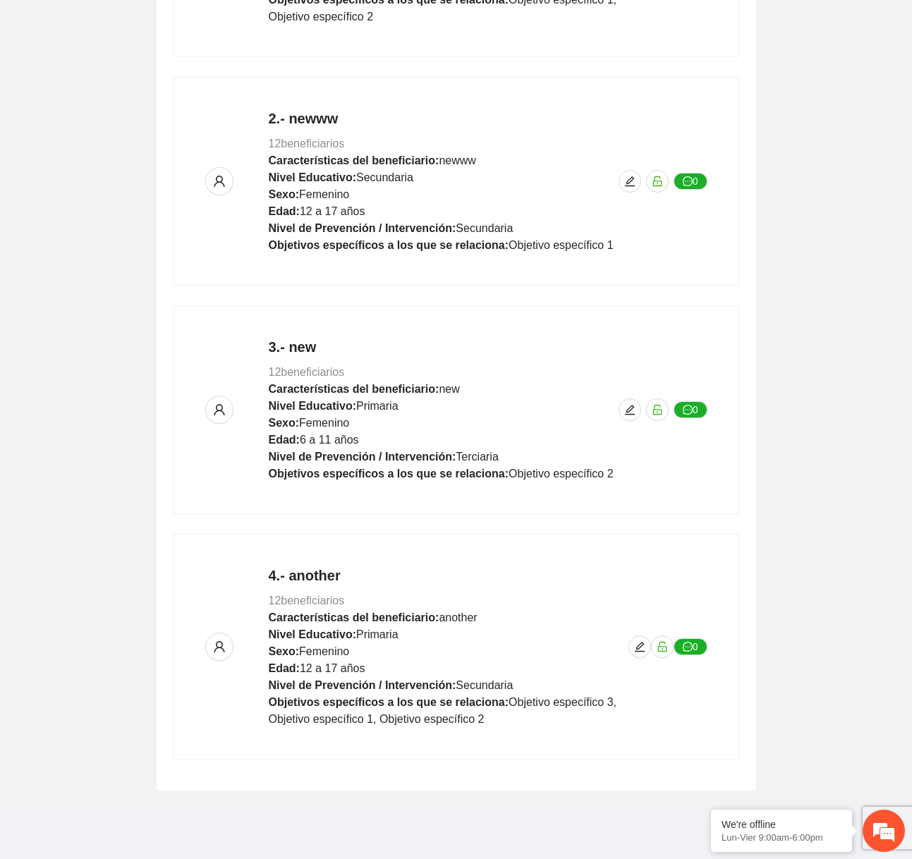
scroll to position [676, 0]
click at [636, 411] on span "edit" at bounding box center [629, 409] width 21 height 11
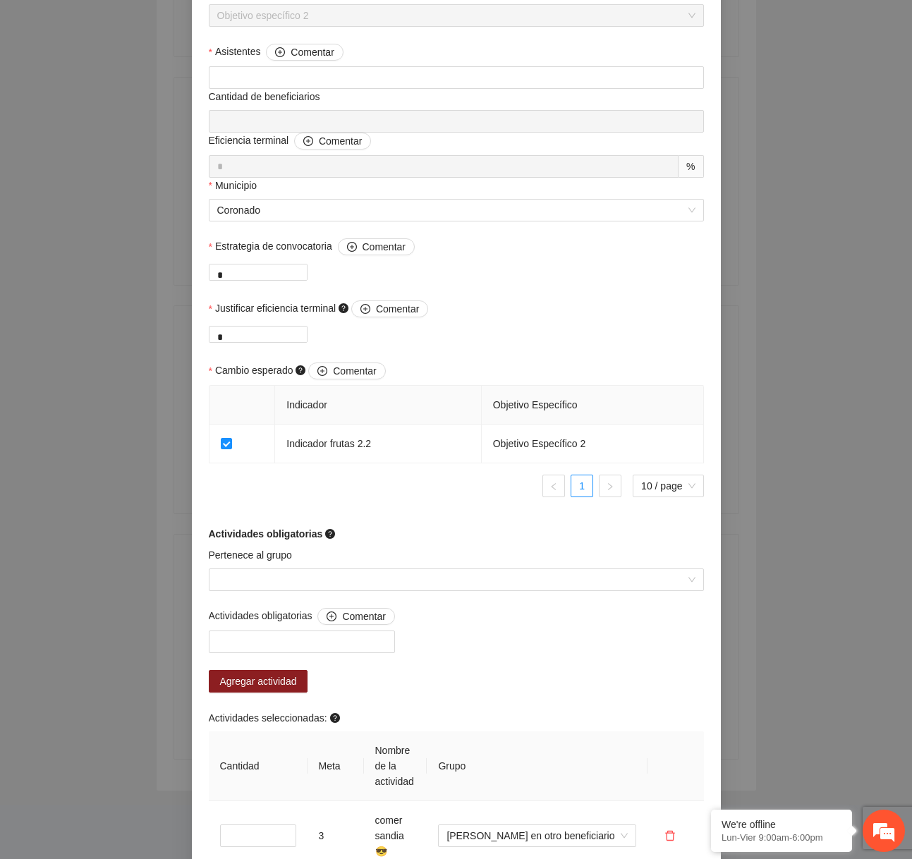
scroll to position [641, 0]
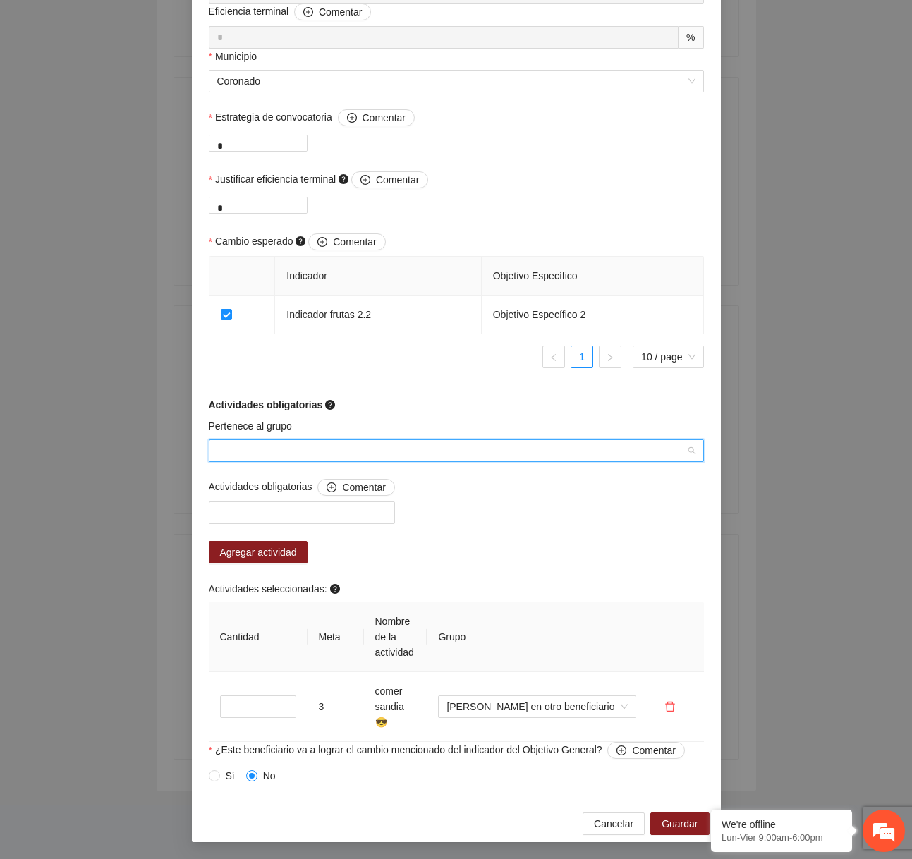
click at [430, 461] on input "Pertenece al grupo" at bounding box center [451, 450] width 468 height 21
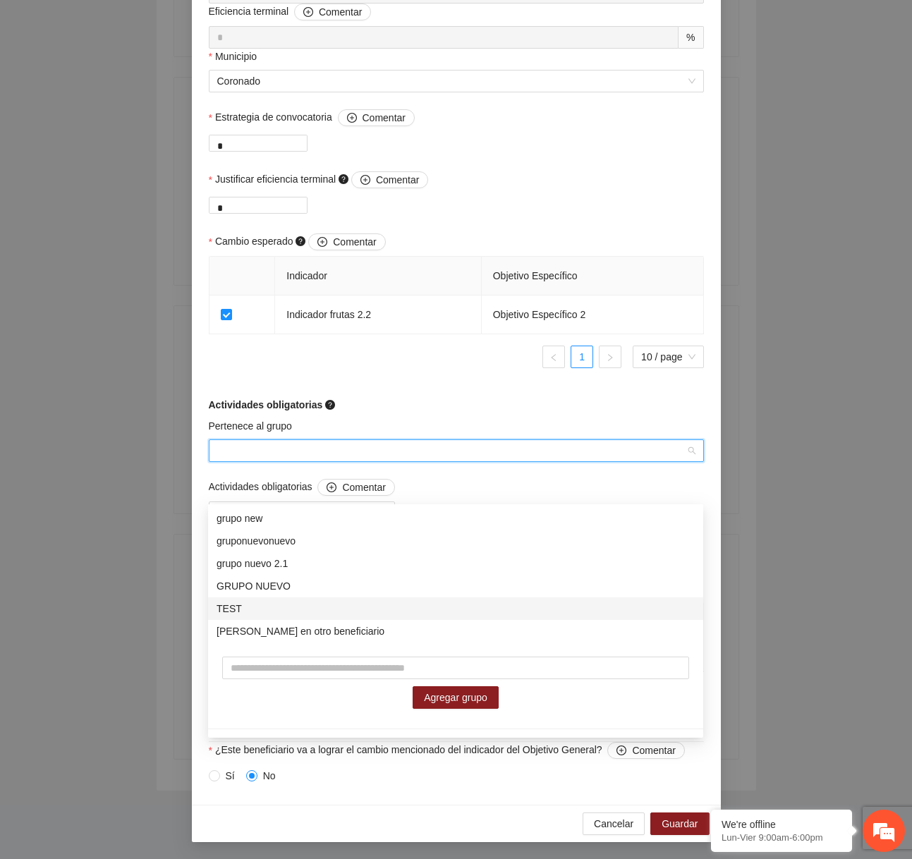
click at [323, 617] on div "TEST" at bounding box center [455, 608] width 495 height 23
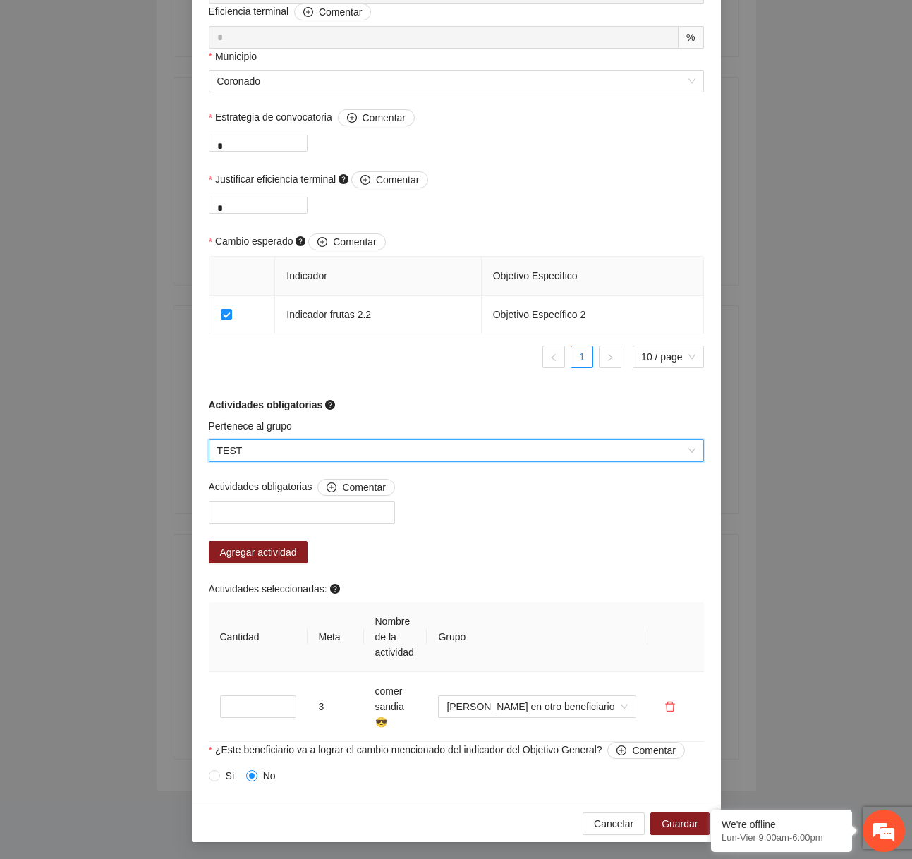
click at [386, 461] on span "TEST" at bounding box center [456, 450] width 478 height 21
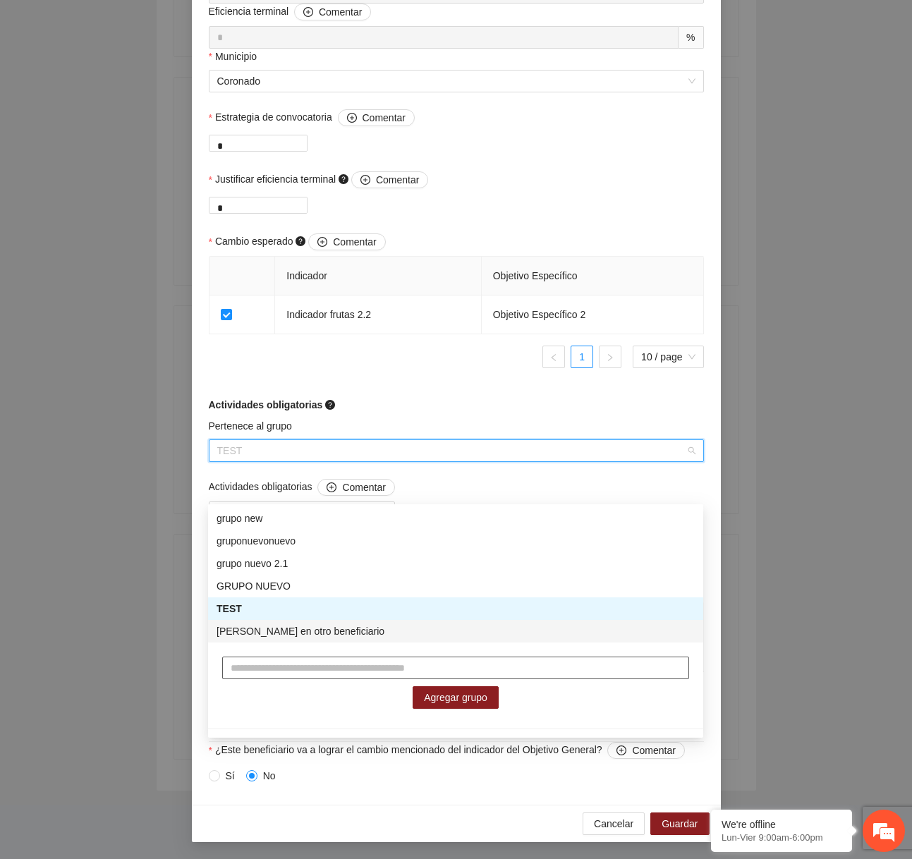
click at [300, 660] on input "text" at bounding box center [455, 668] width 467 height 23
type input "***"
click at [459, 696] on span "Agregar grupo" at bounding box center [455, 698] width 63 height 16
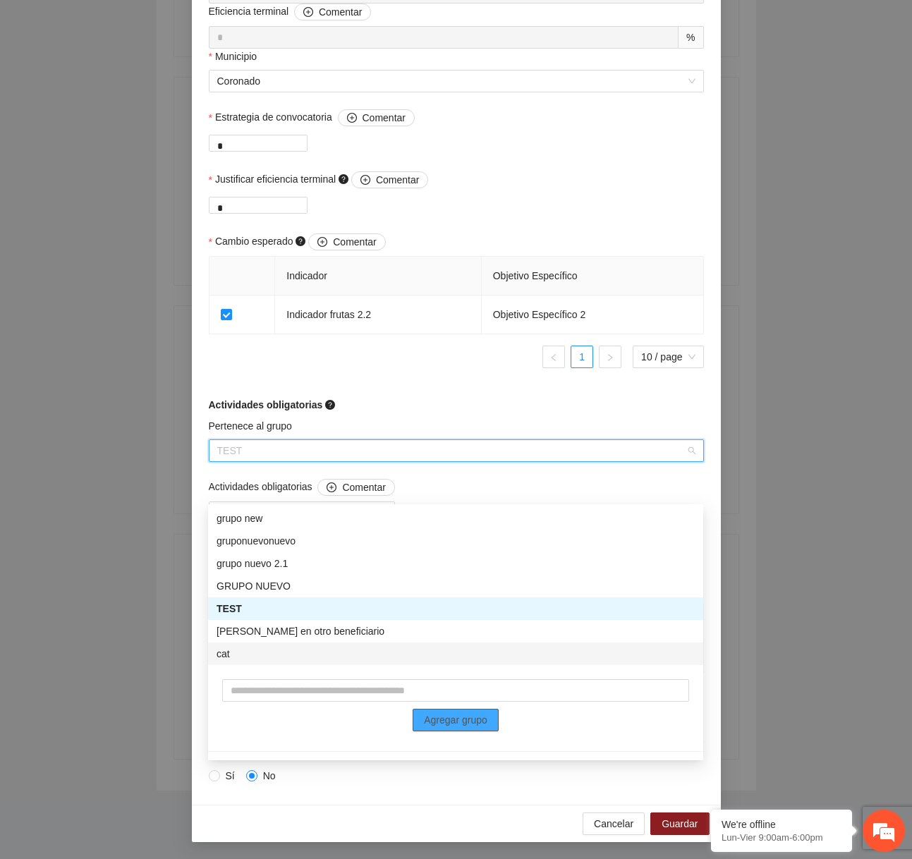
click at [257, 657] on div "cat" at bounding box center [456, 654] width 478 height 16
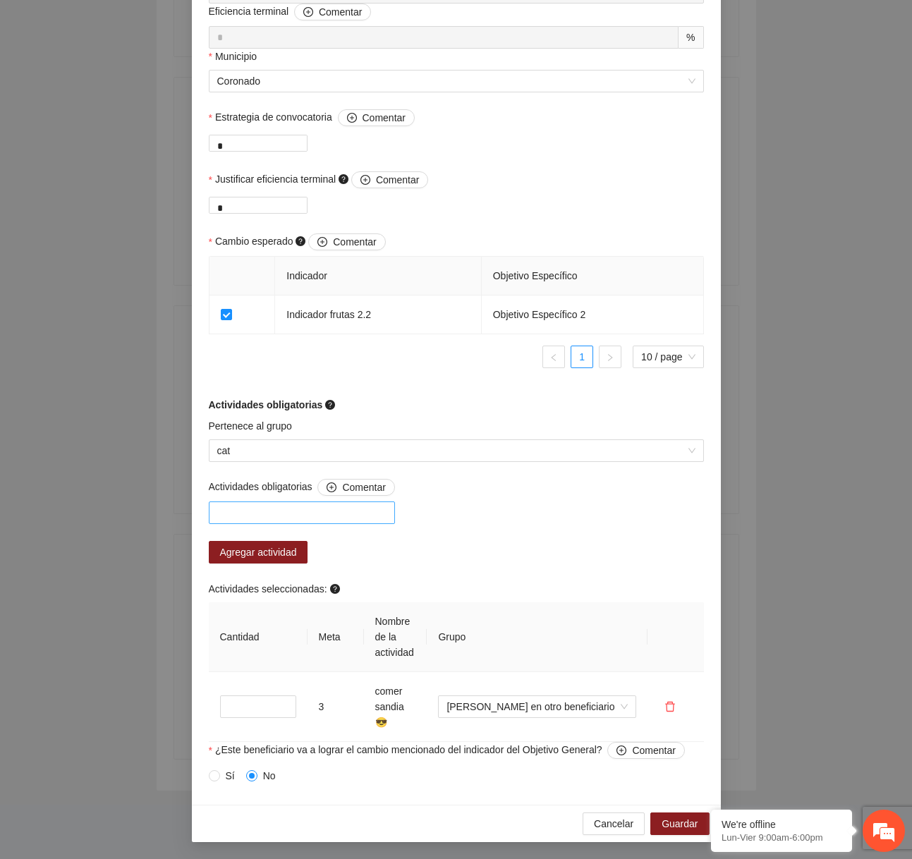
click at [327, 521] on div at bounding box center [301, 512] width 179 height 17
click at [294, 587] on div "A2.1 comer sandia 😎" at bounding box center [305, 581] width 176 height 16
click at [283, 560] on span "Agregar actividad" at bounding box center [258, 553] width 77 height 16
click at [617, 822] on span "Cancelar" at bounding box center [614, 824] width 40 height 16
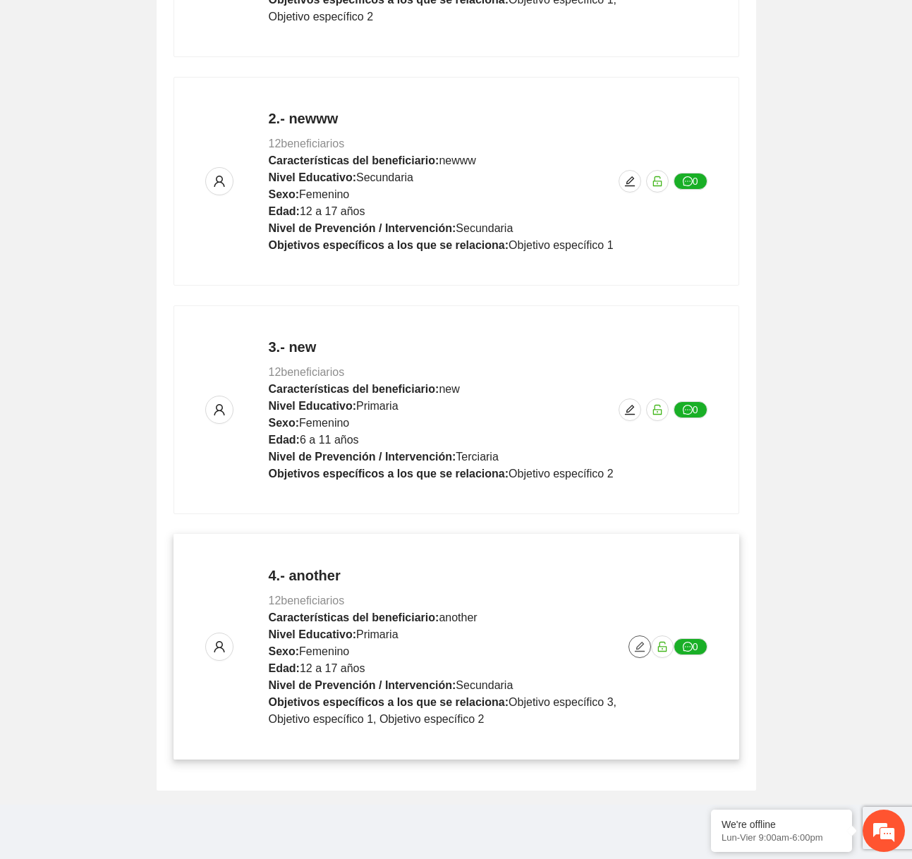
click at [638, 643] on icon "edit" at bounding box center [639, 646] width 11 height 11
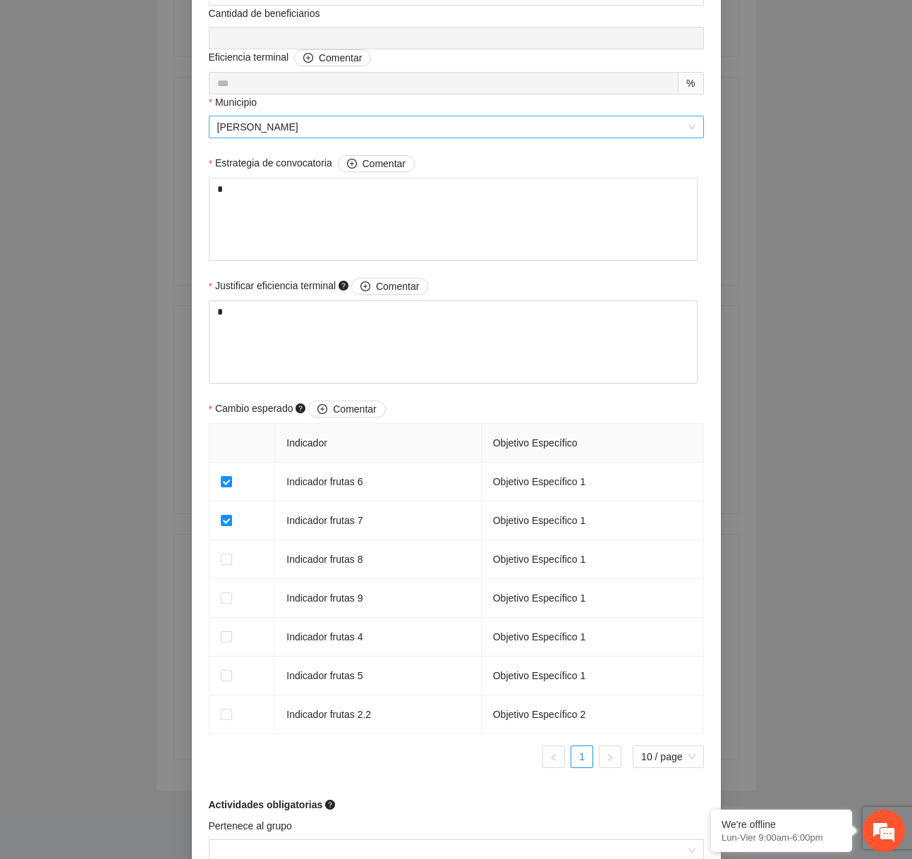
scroll to position [658, 0]
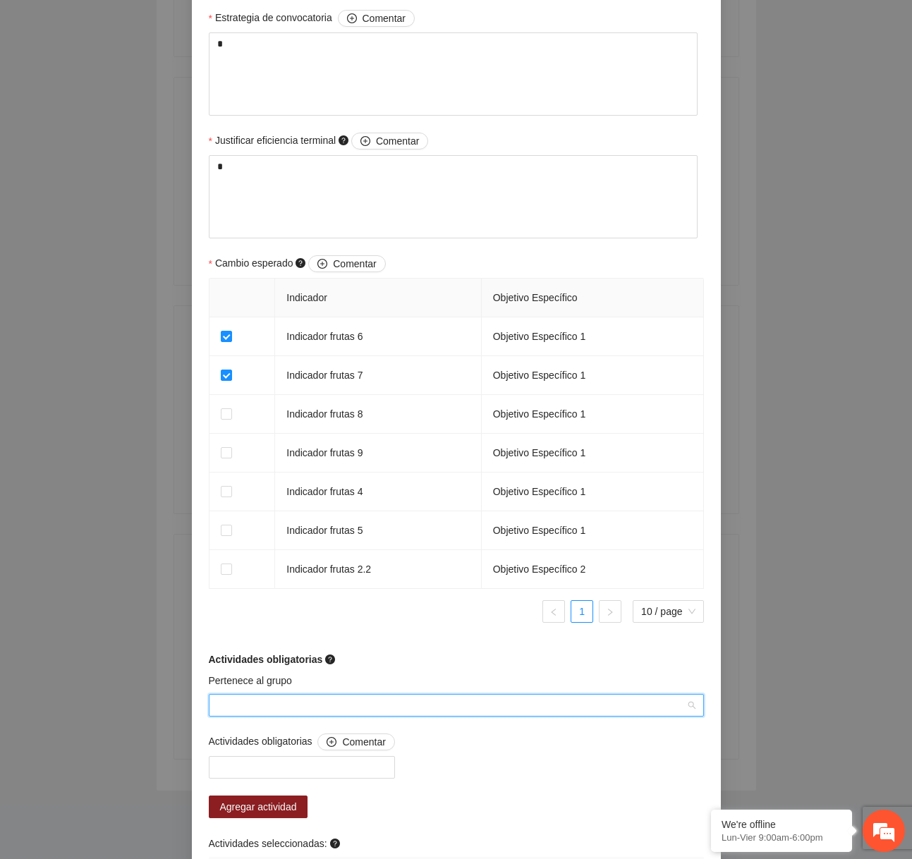
click at [483, 704] on input "Pertenece al grupo" at bounding box center [451, 705] width 468 height 21
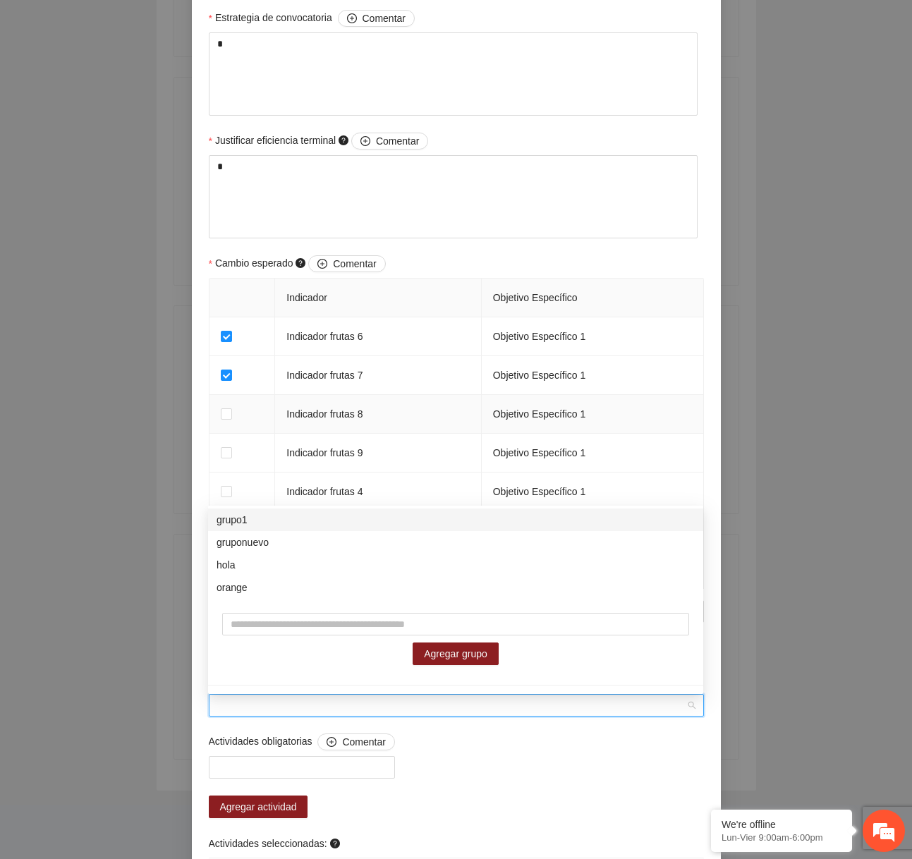
click at [445, 402] on td "Indicador frutas 8" at bounding box center [378, 414] width 206 height 39
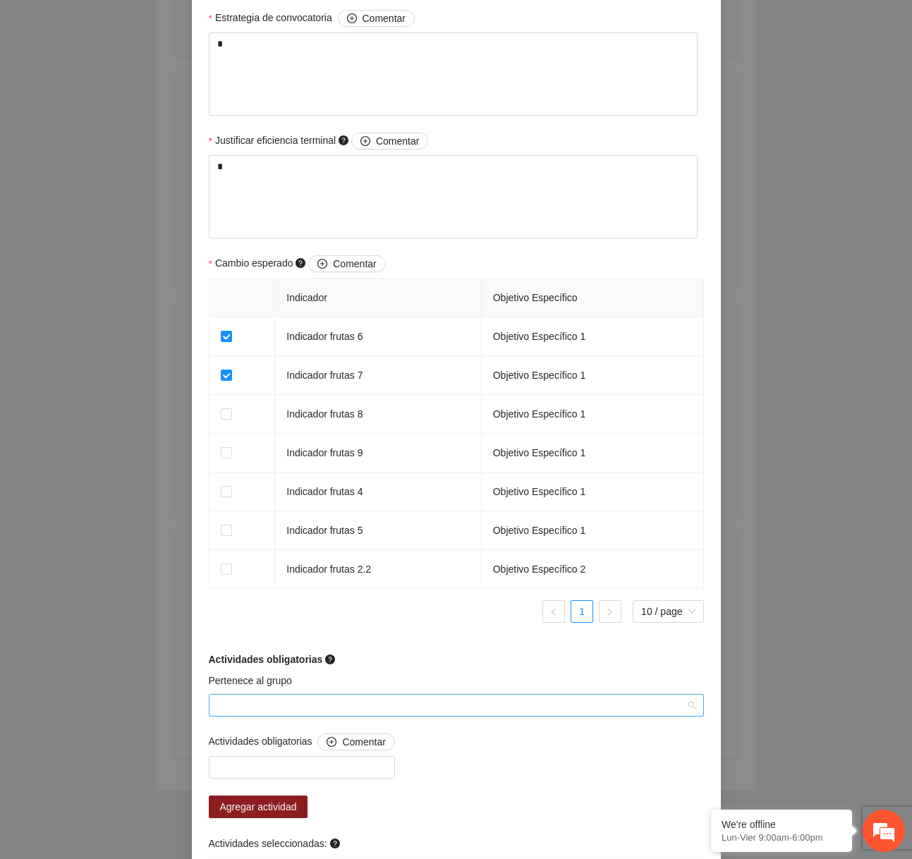
click at [472, 705] on input "Pertenece al grupo" at bounding box center [451, 705] width 468 height 21
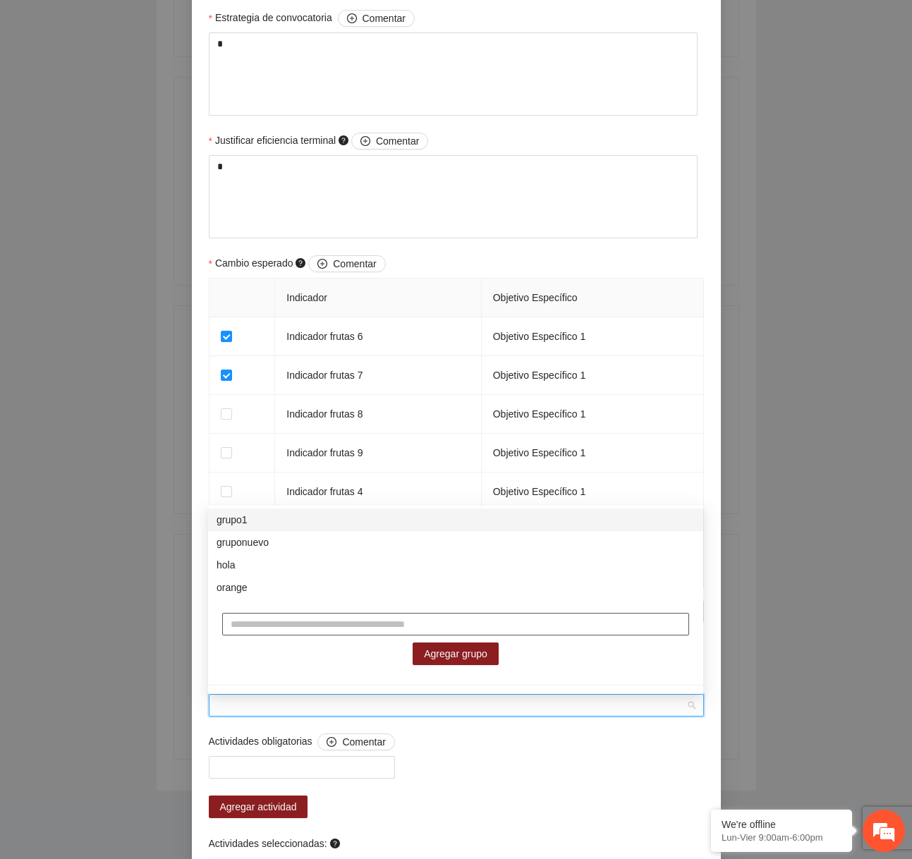
click at [365, 632] on input "text" at bounding box center [455, 624] width 467 height 23
type input "***"
click at [475, 658] on span "Agregar grupo" at bounding box center [455, 654] width 63 height 16
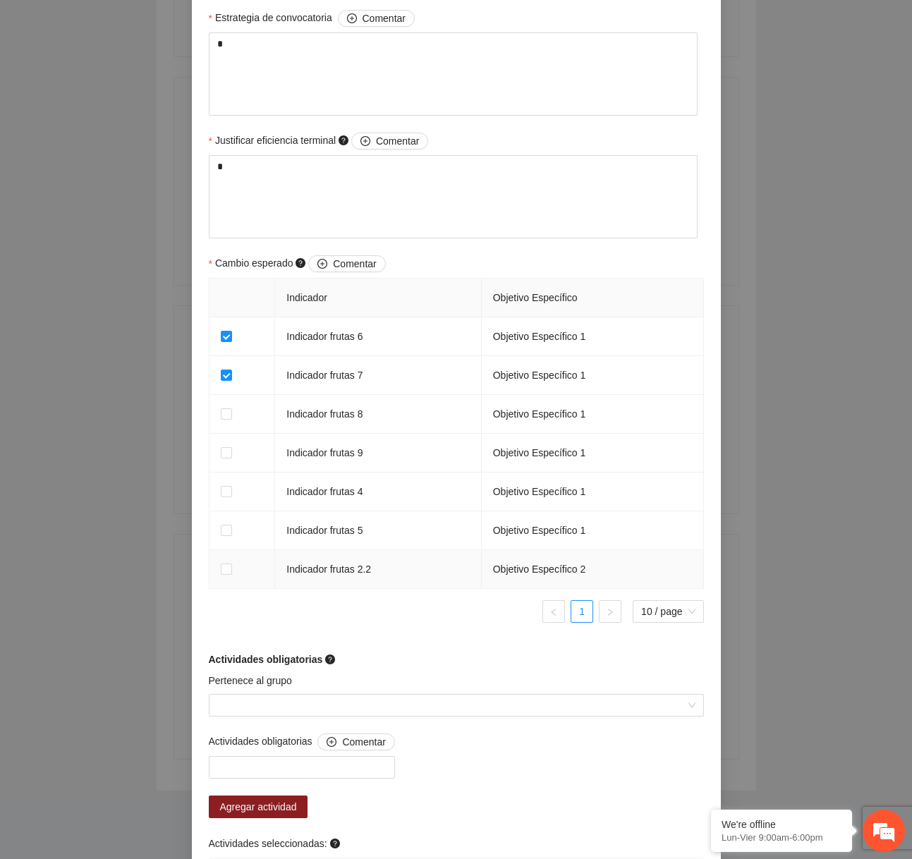
scroll to position [882, 0]
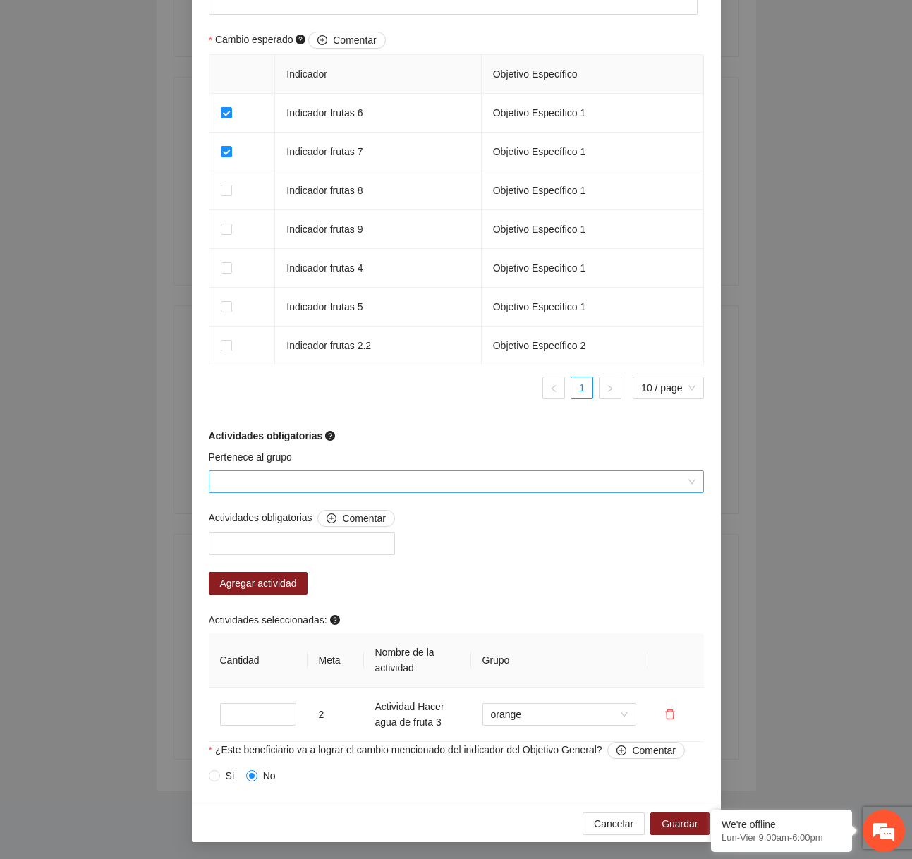
click at [313, 490] on input "Pertenece al grupo" at bounding box center [451, 481] width 468 height 21
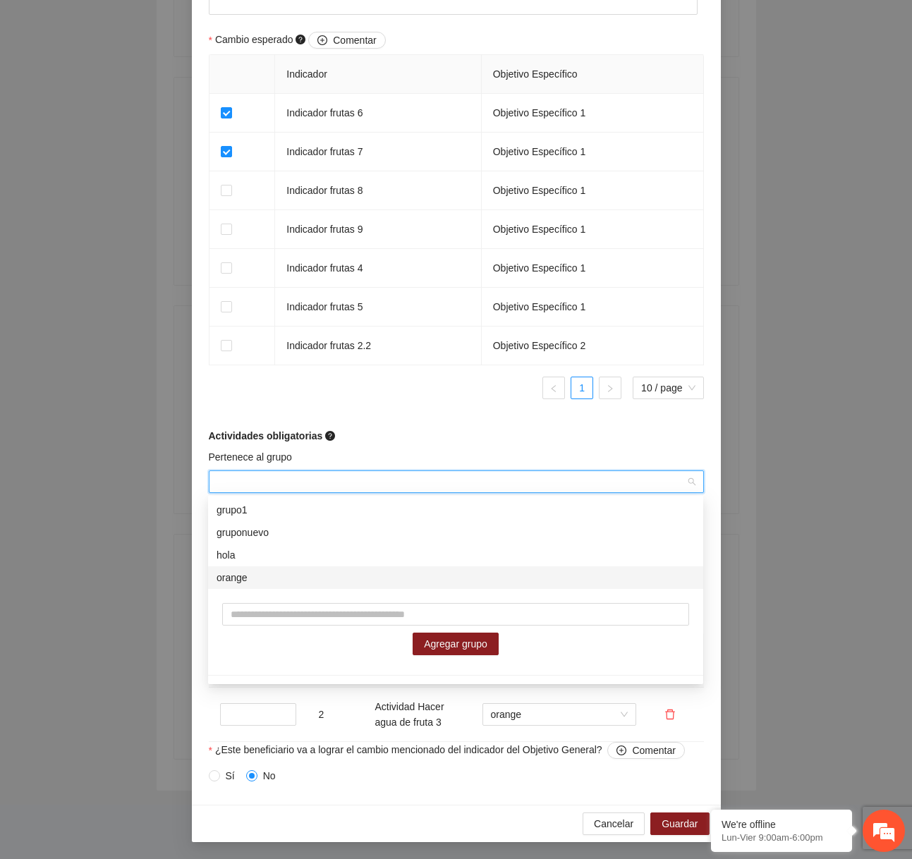
click at [269, 581] on div "orange" at bounding box center [456, 578] width 478 height 16
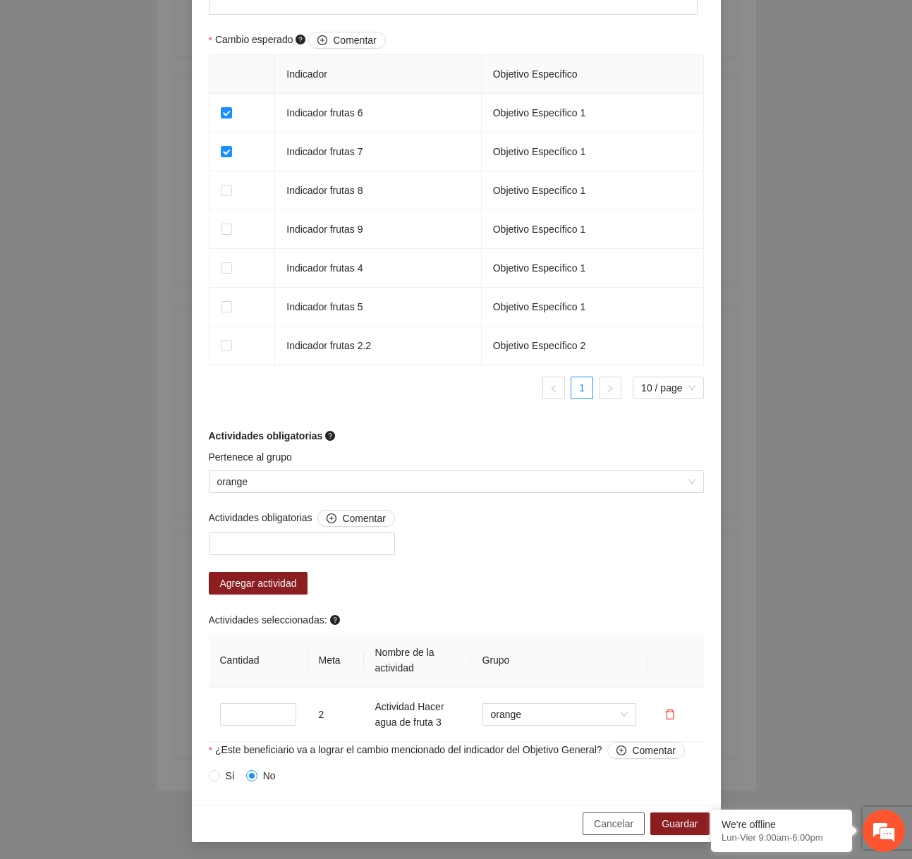
click at [610, 828] on span "Cancelar" at bounding box center [614, 824] width 40 height 16
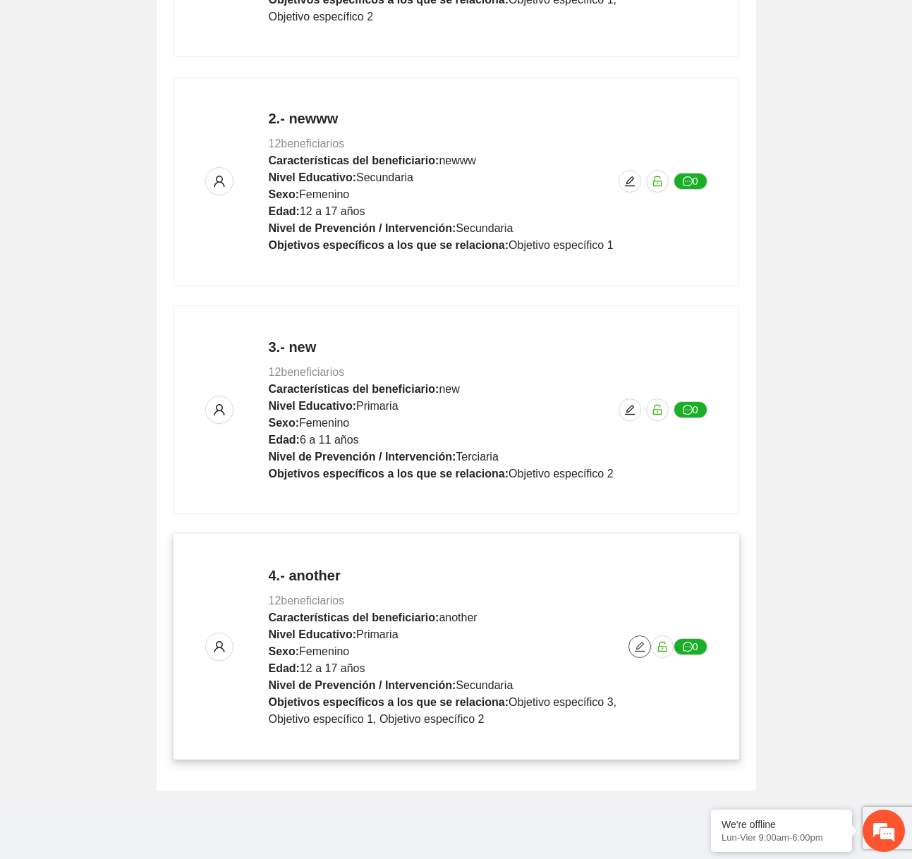
click at [640, 644] on icon "edit" at bounding box center [639, 646] width 11 height 11
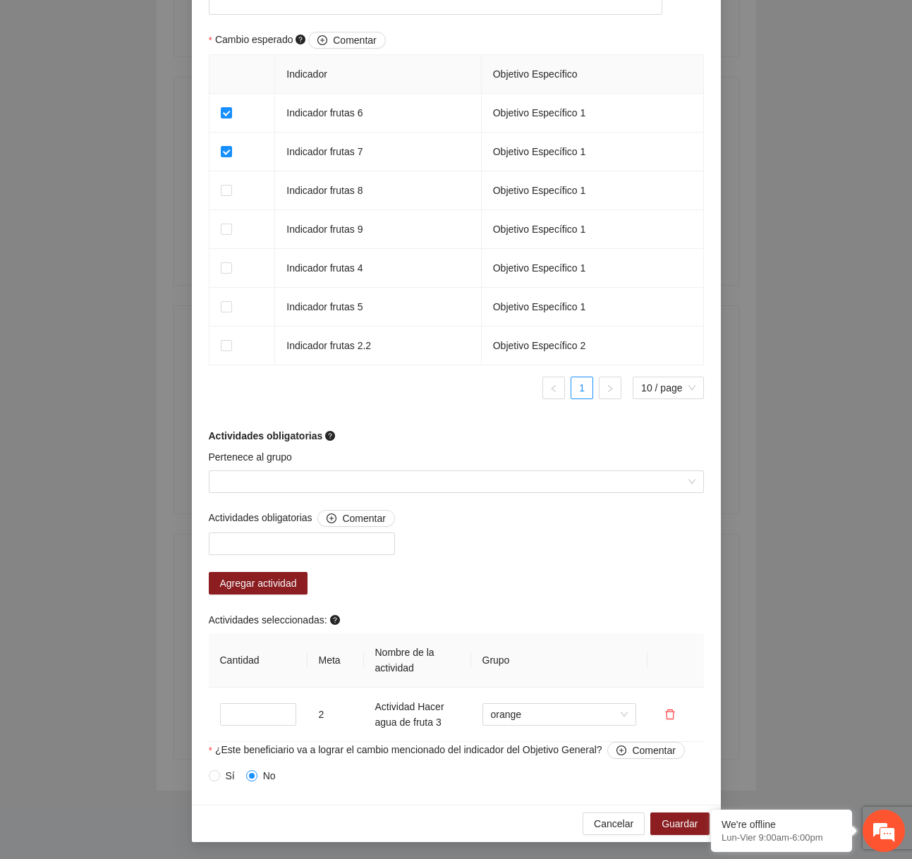
scroll to position [882, 0]
click at [316, 490] on input "Pertenece al grupo" at bounding box center [451, 481] width 468 height 21
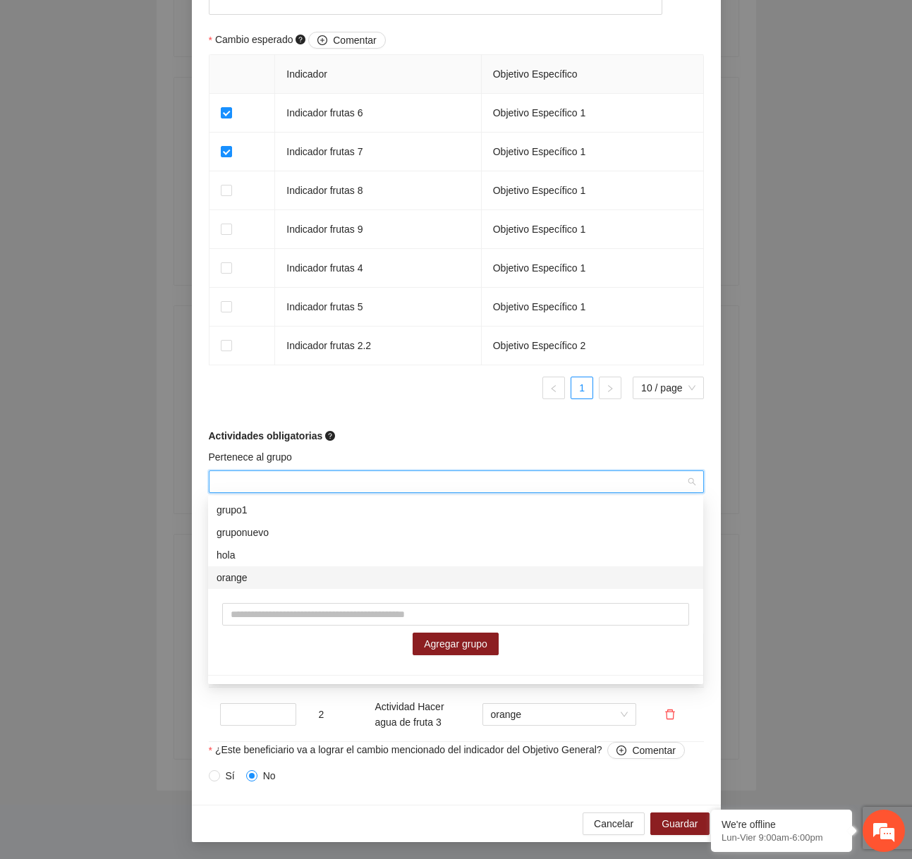
click at [274, 582] on div "orange" at bounding box center [456, 578] width 478 height 16
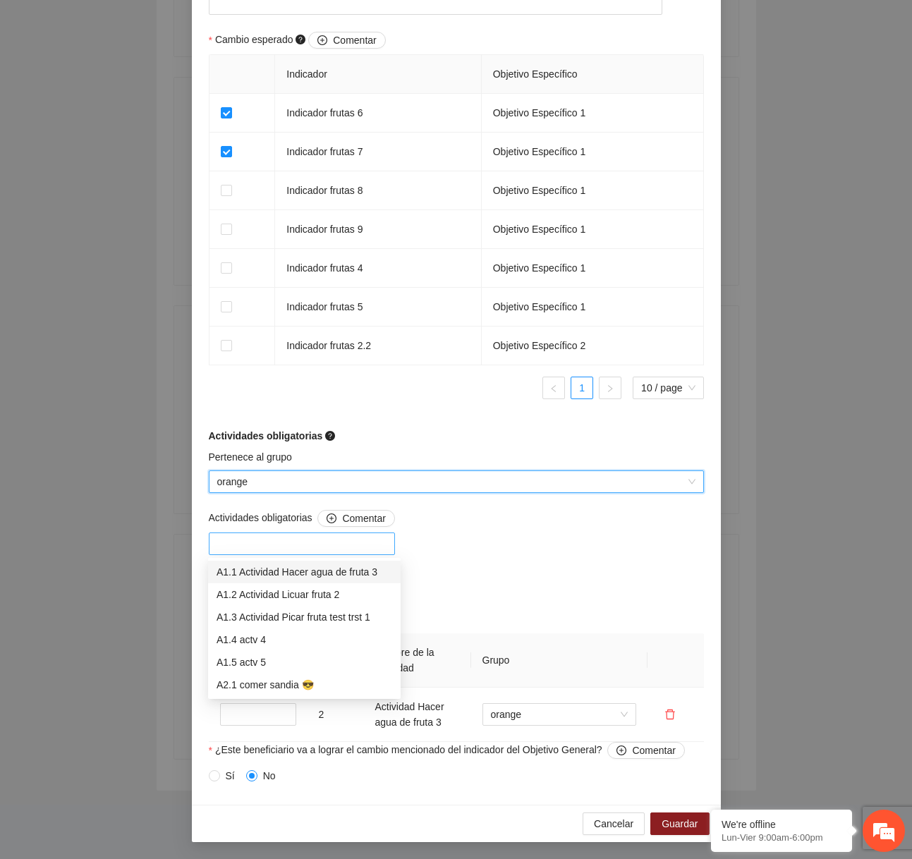
click at [336, 541] on div at bounding box center [301, 543] width 179 height 17
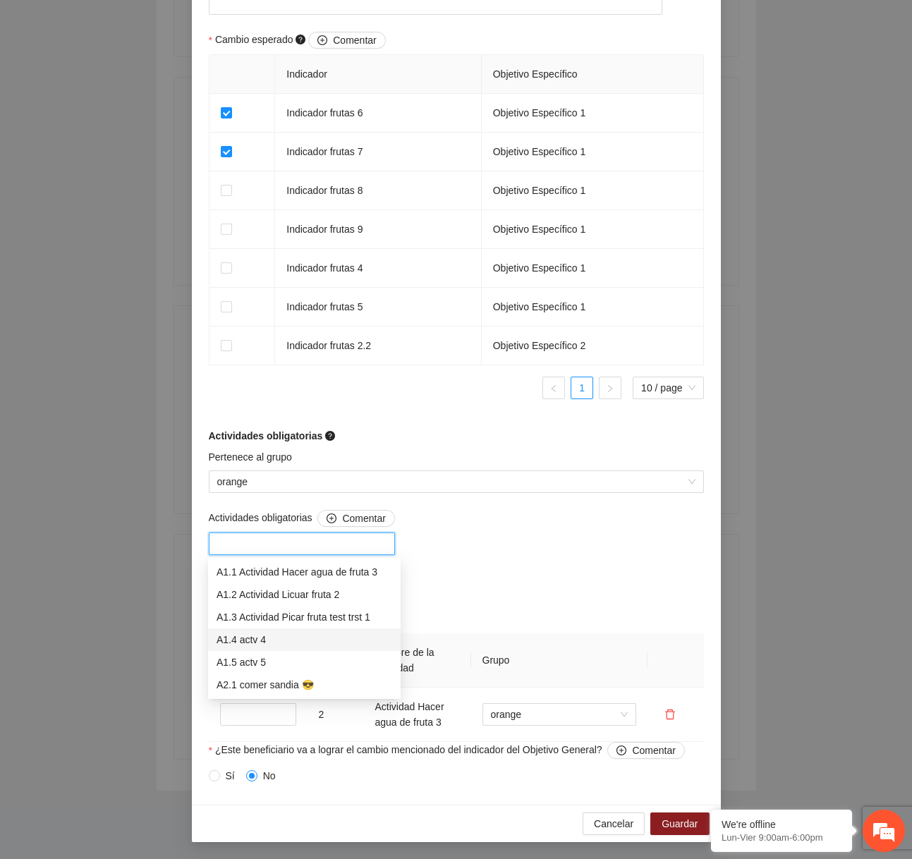
click at [284, 641] on div "A1.4 actv 4" at bounding box center [305, 640] width 176 height 16
click at [552, 537] on div "Actividades obligatorias Comentar A1.4 actv 4 Agregar actividad Actividades sel…" at bounding box center [456, 626] width 502 height 232
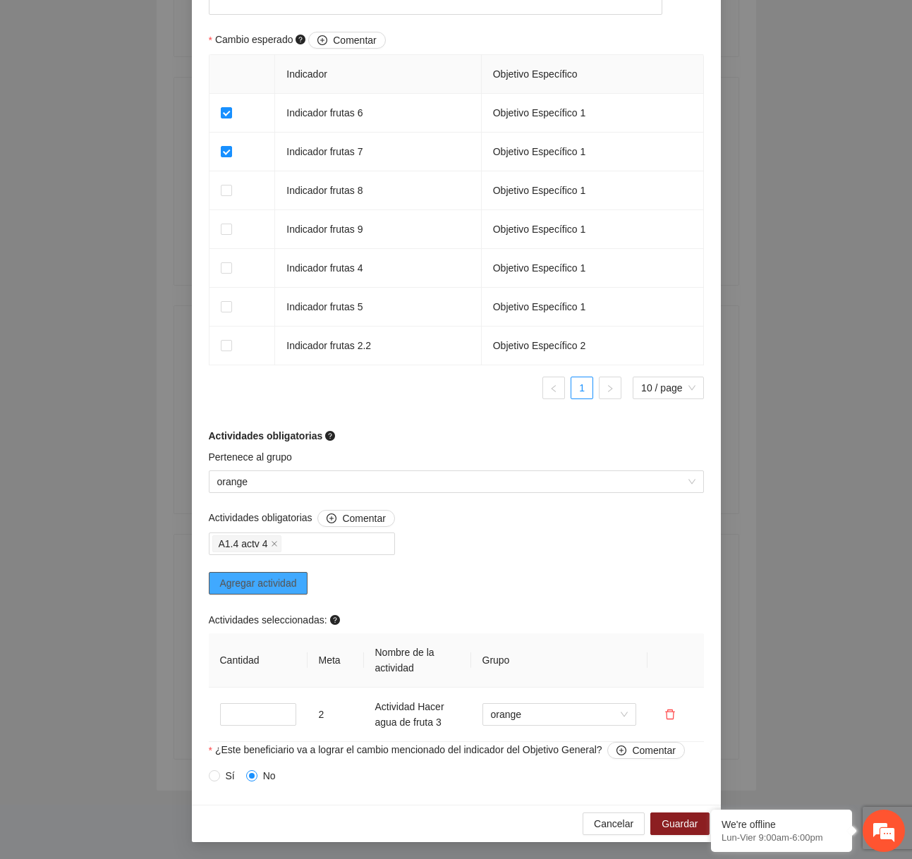
click at [296, 576] on span "Agregar actividad" at bounding box center [258, 584] width 77 height 16
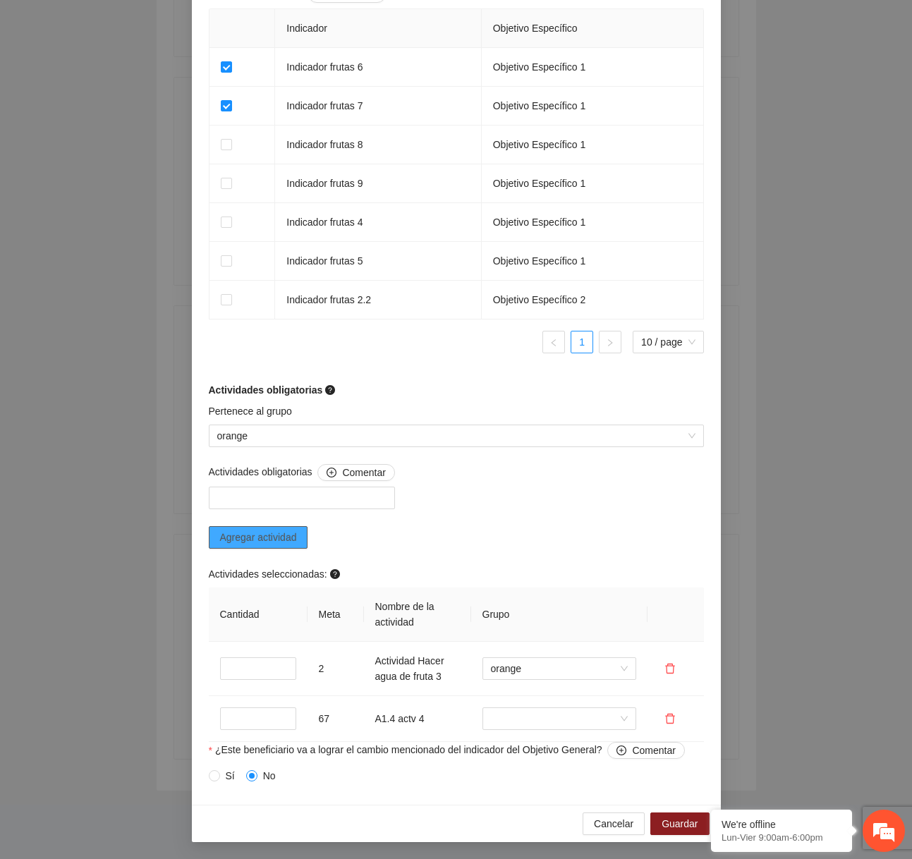
scroll to position [928, 0]
click at [545, 724] on input "search" at bounding box center [554, 718] width 127 height 21
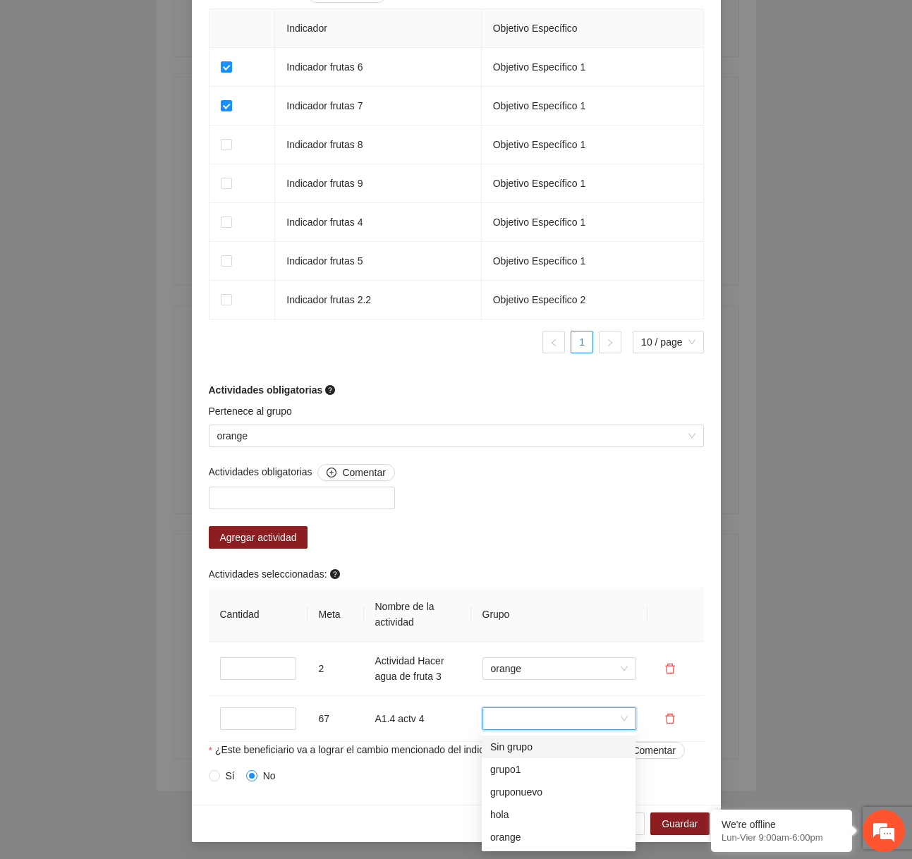
click at [516, 578] on div "Actividades seleccionadas:" at bounding box center [456, 576] width 495 height 21
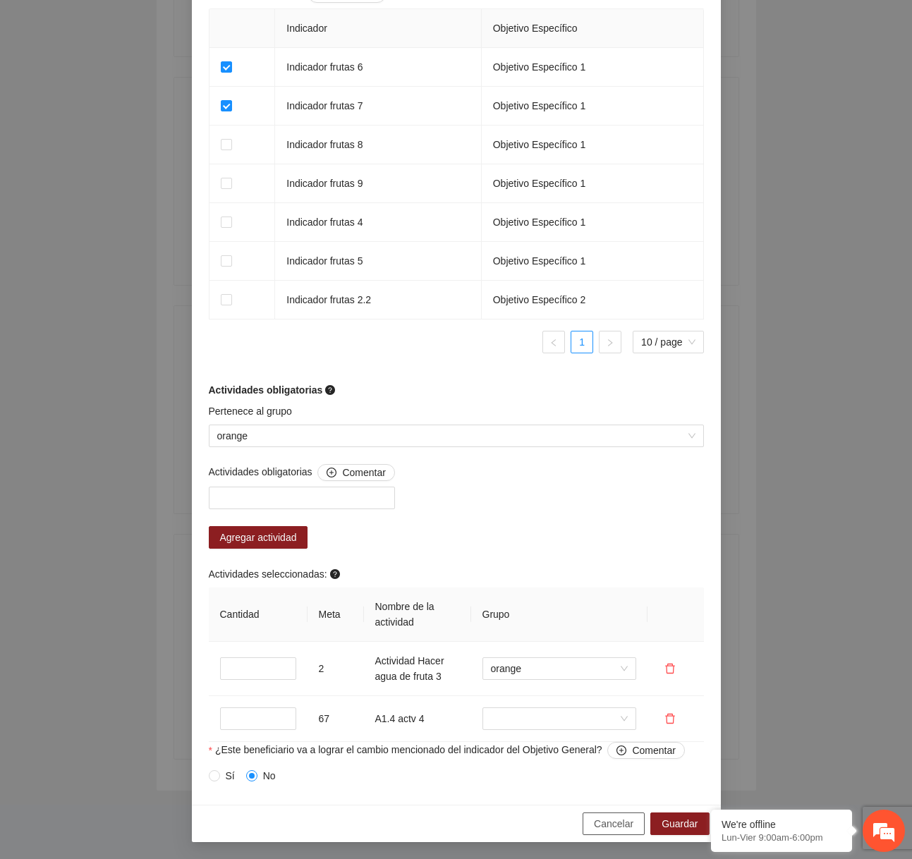
click at [609, 828] on span "Cancelar" at bounding box center [614, 824] width 40 height 16
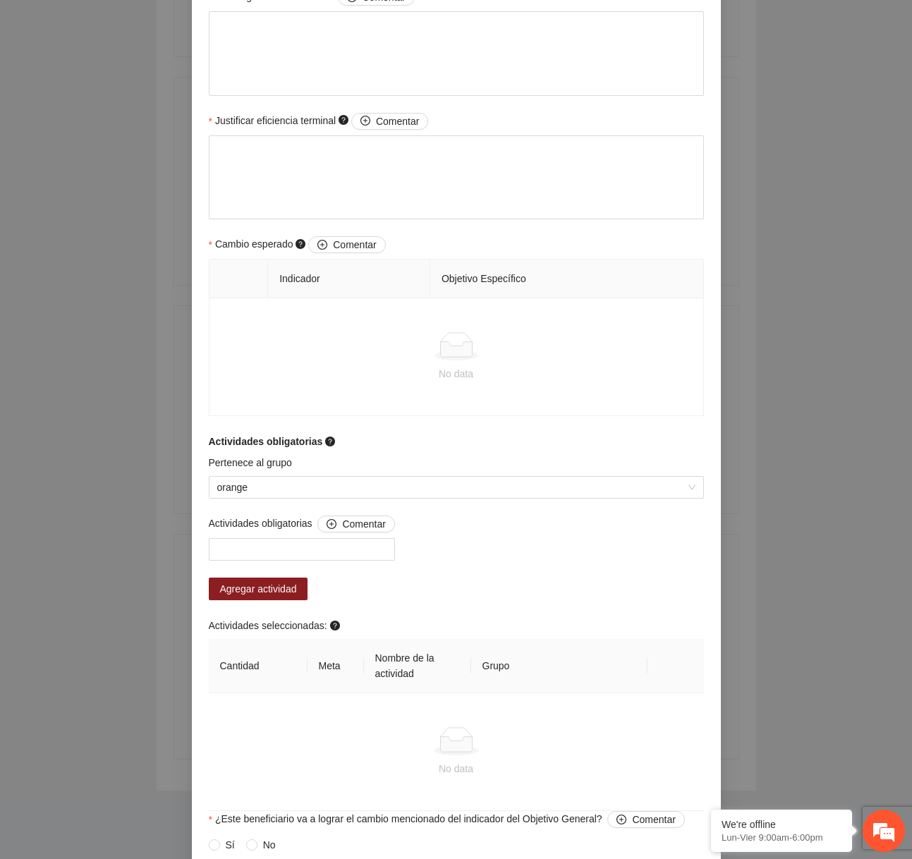
scroll to position [676, 0]
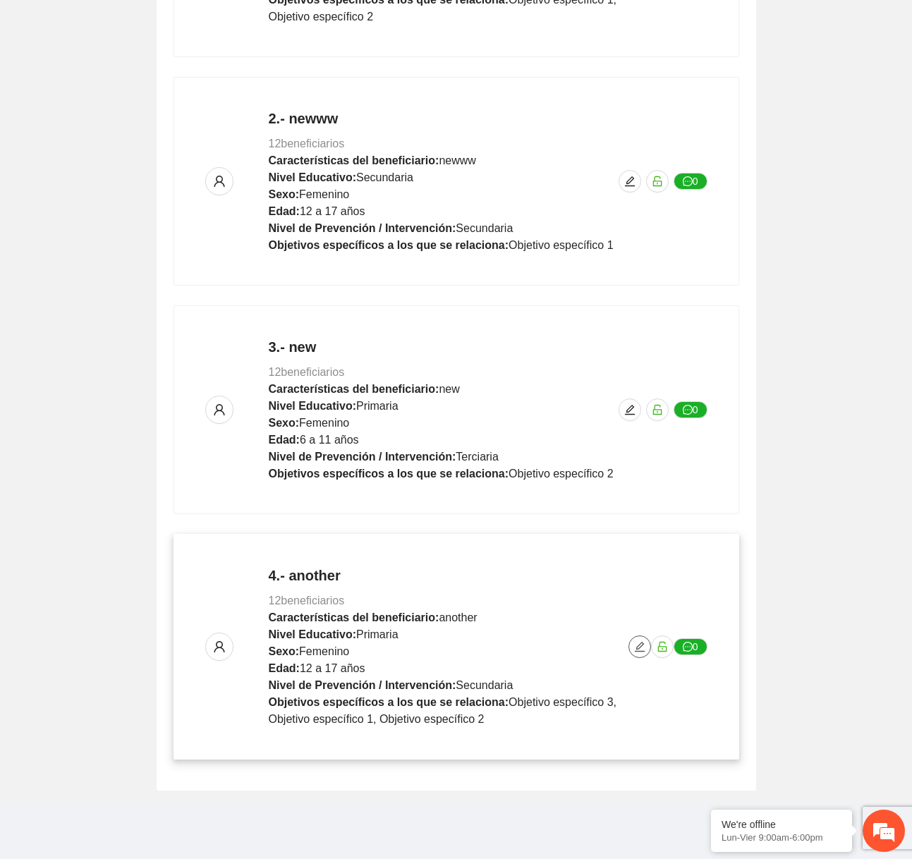
click at [634, 643] on icon "edit" at bounding box center [639, 646] width 11 height 11
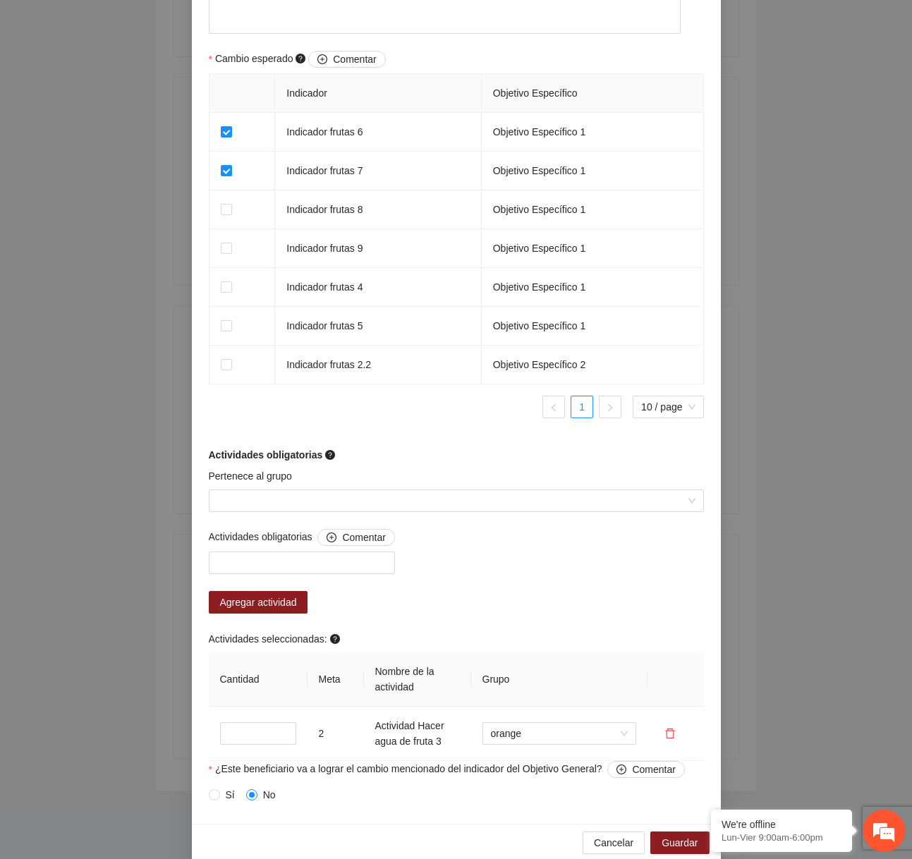
scroll to position [882, 0]
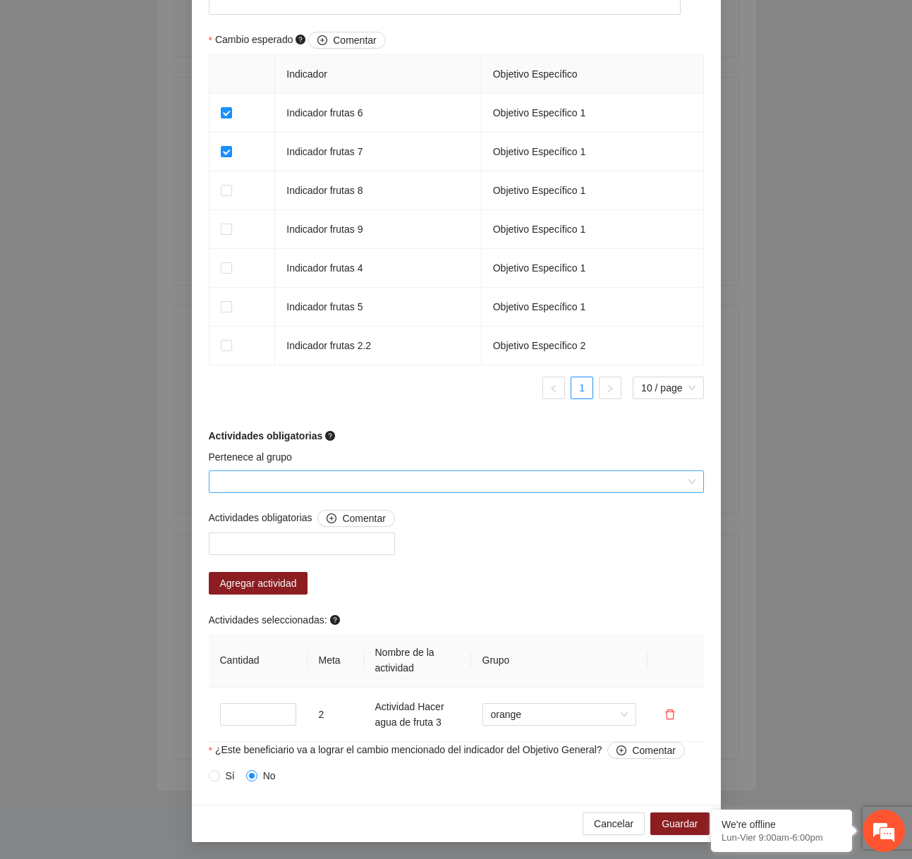
click at [396, 485] on input "Pertenece al grupo" at bounding box center [451, 481] width 468 height 21
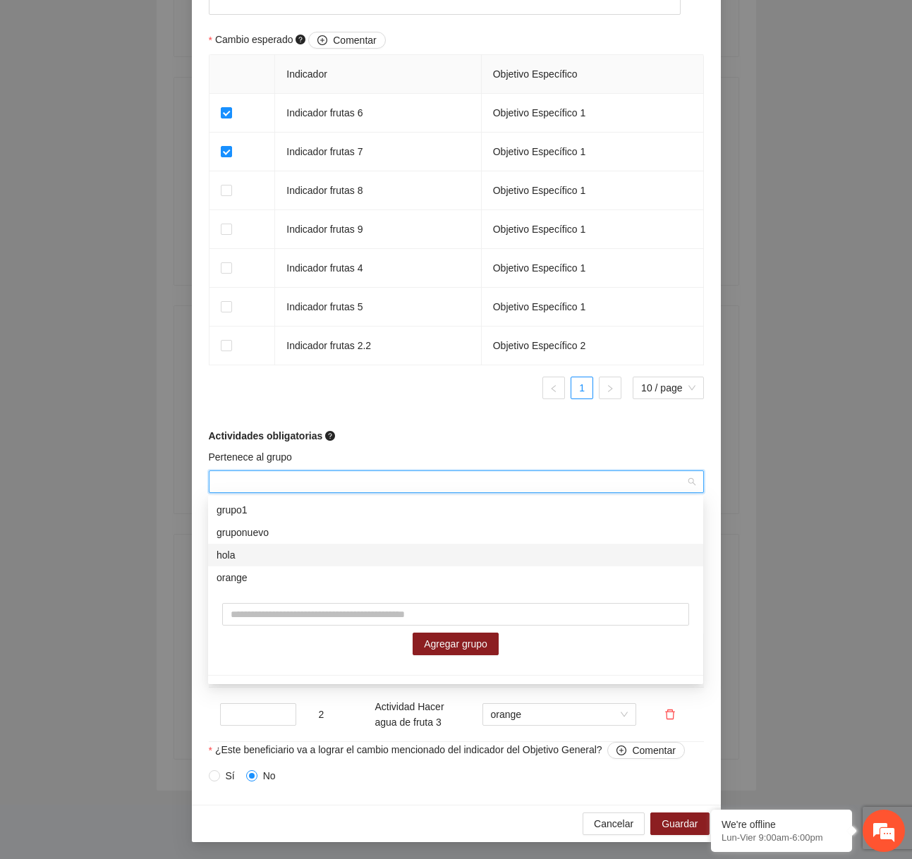
click at [362, 561] on div "hola" at bounding box center [456, 555] width 478 height 16
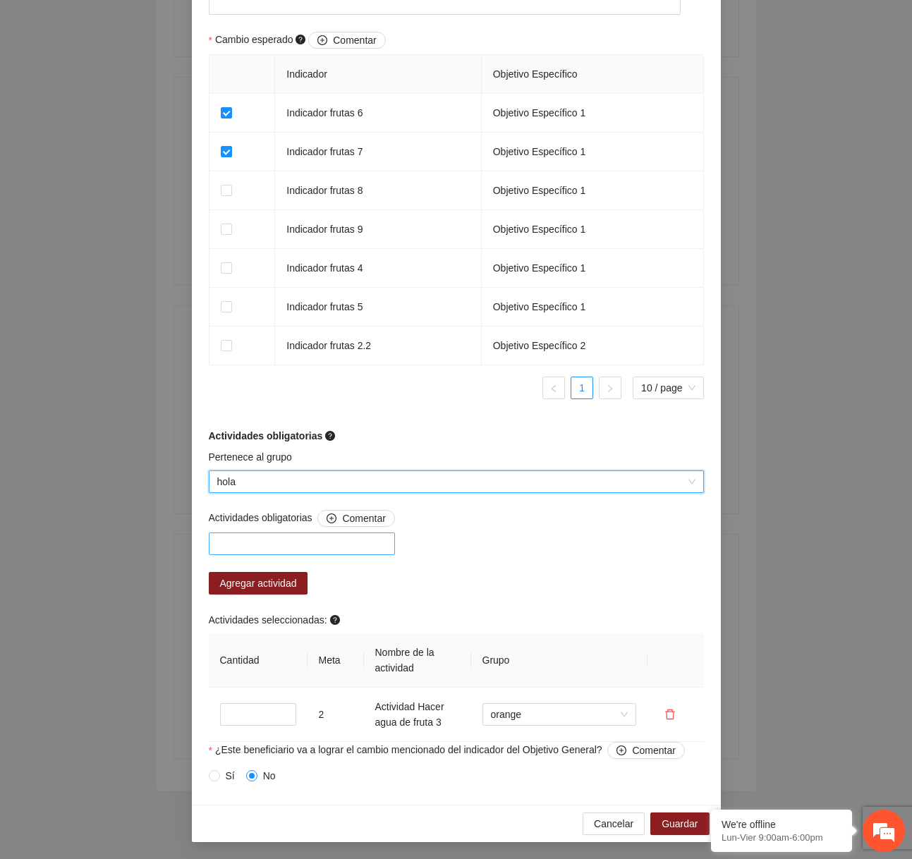
click at [323, 542] on div at bounding box center [301, 543] width 179 height 17
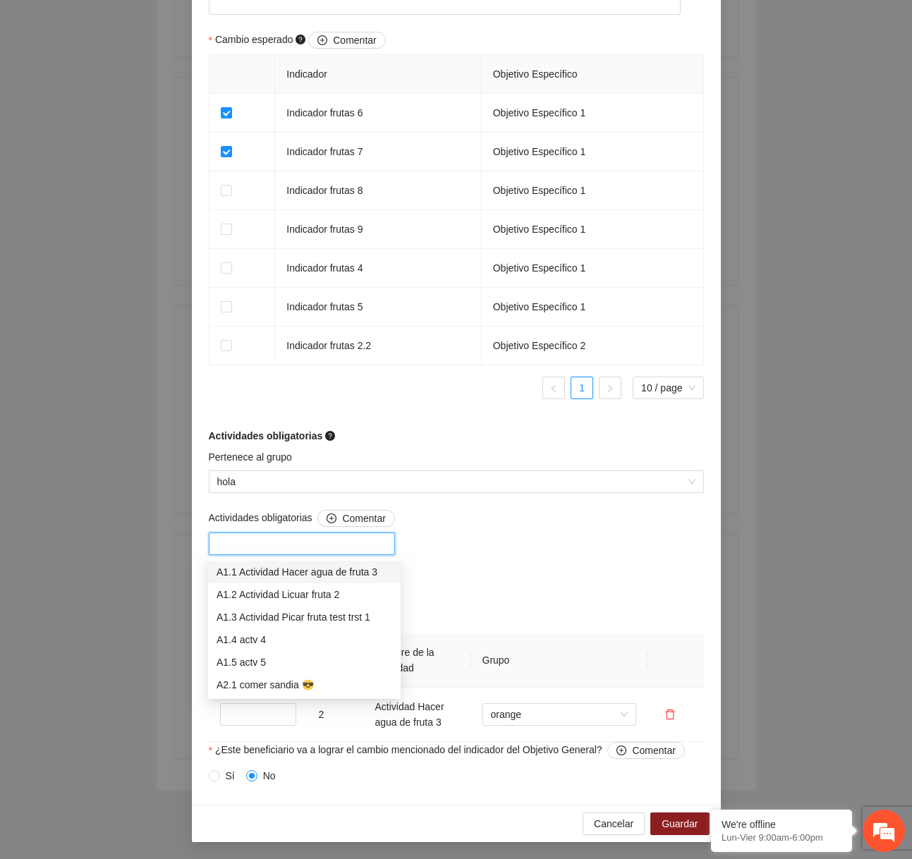
click at [292, 587] on div "A1.2 Actividad Licuar fruta 2" at bounding box center [305, 595] width 176 height 16
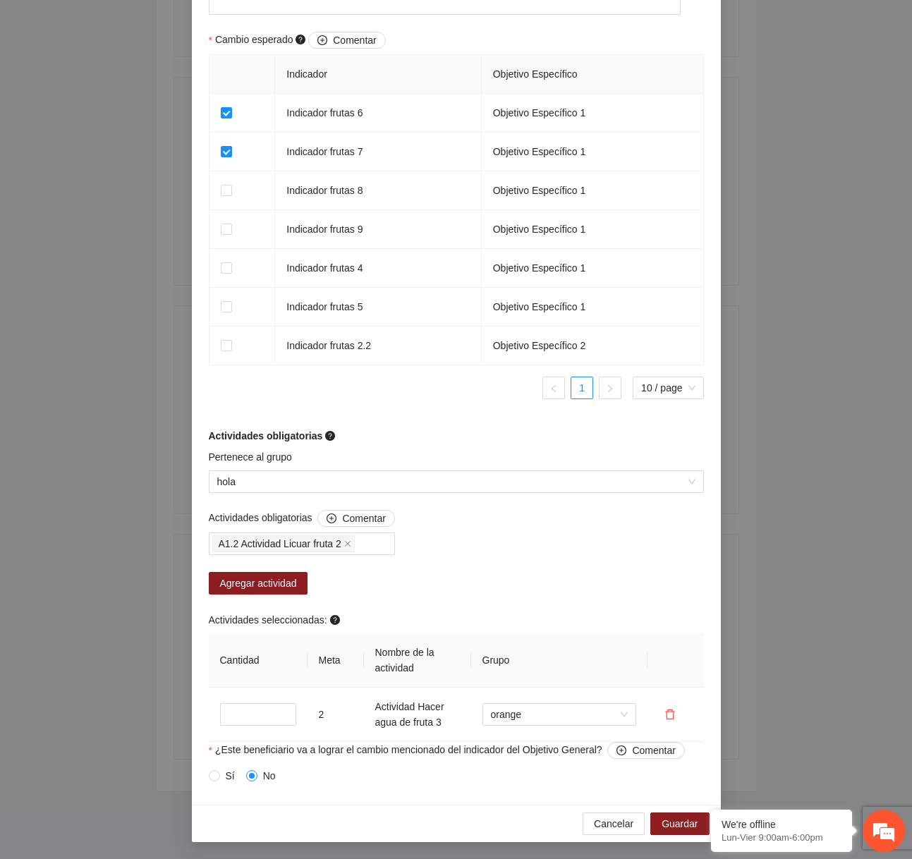
click at [475, 543] on div "Actividades obligatorias Comentar A1.2 Actividad Licuar fruta 2 Agregar activid…" at bounding box center [456, 626] width 502 height 232
click at [279, 597] on div "Actividades obligatorias Comentar A1.2 Actividad Licuar fruta 2 Agregar activid…" at bounding box center [301, 556] width 193 height 92
click at [279, 583] on span "Agregar actividad" at bounding box center [258, 584] width 77 height 16
